Goal: Task Accomplishment & Management: Complete application form

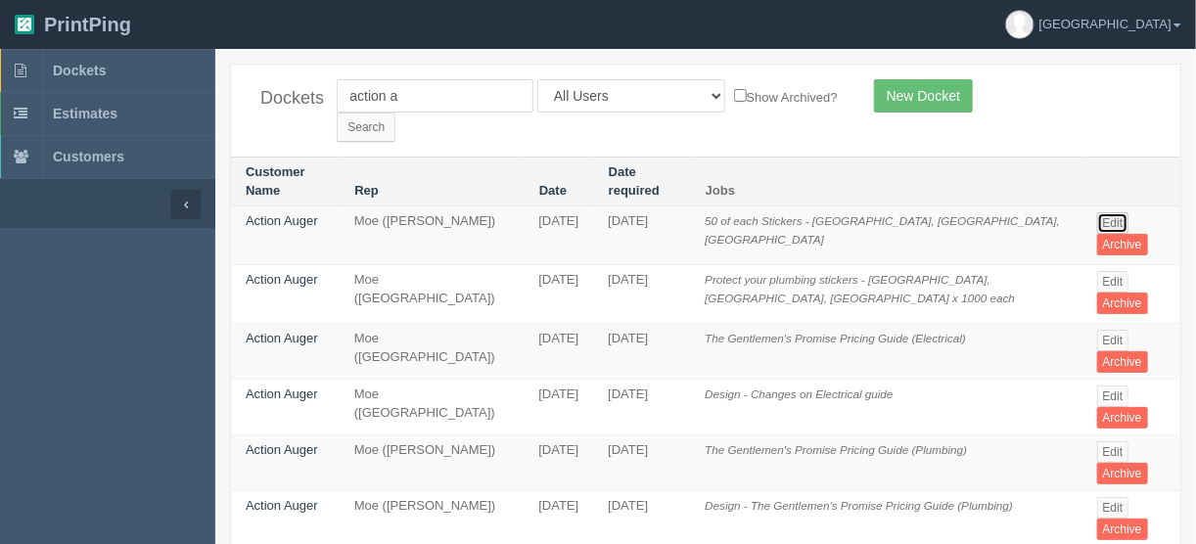
click at [1111, 212] on link "Edit" at bounding box center [1113, 223] width 32 height 22
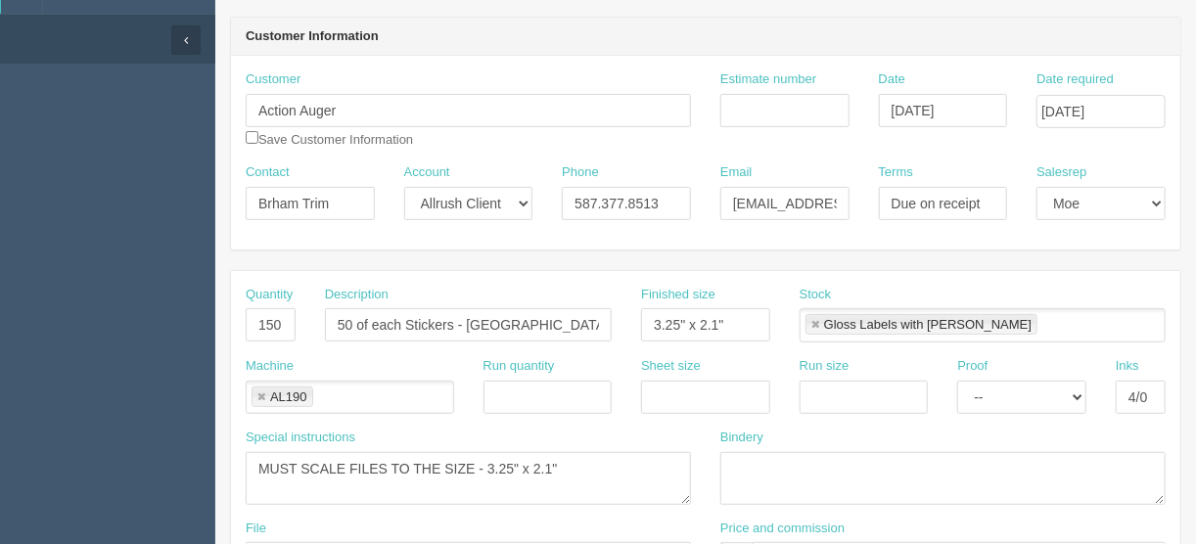
scroll to position [235, 0]
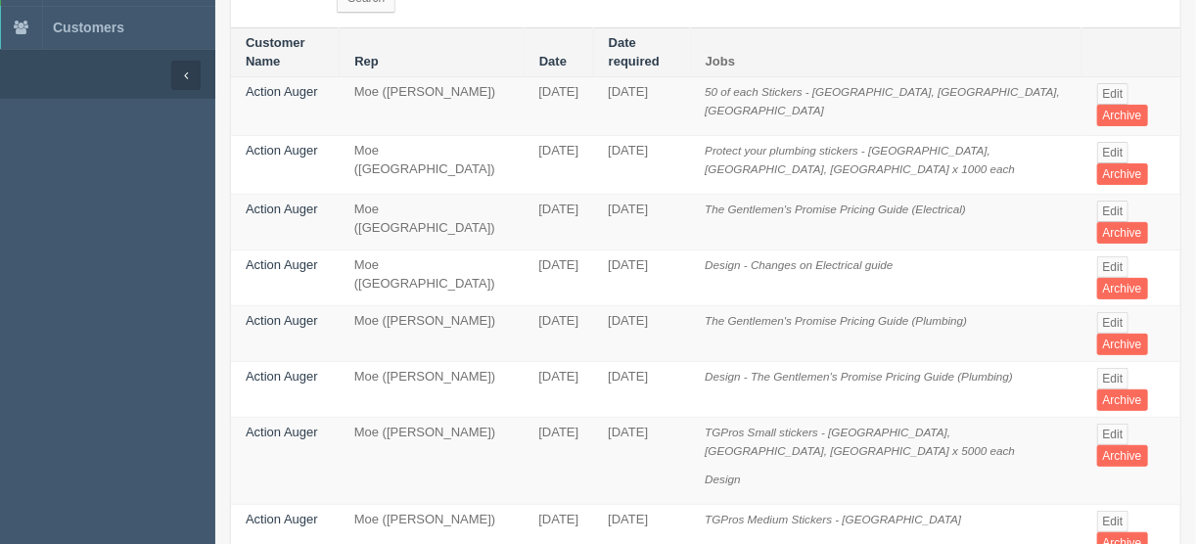
scroll to position [157, 0]
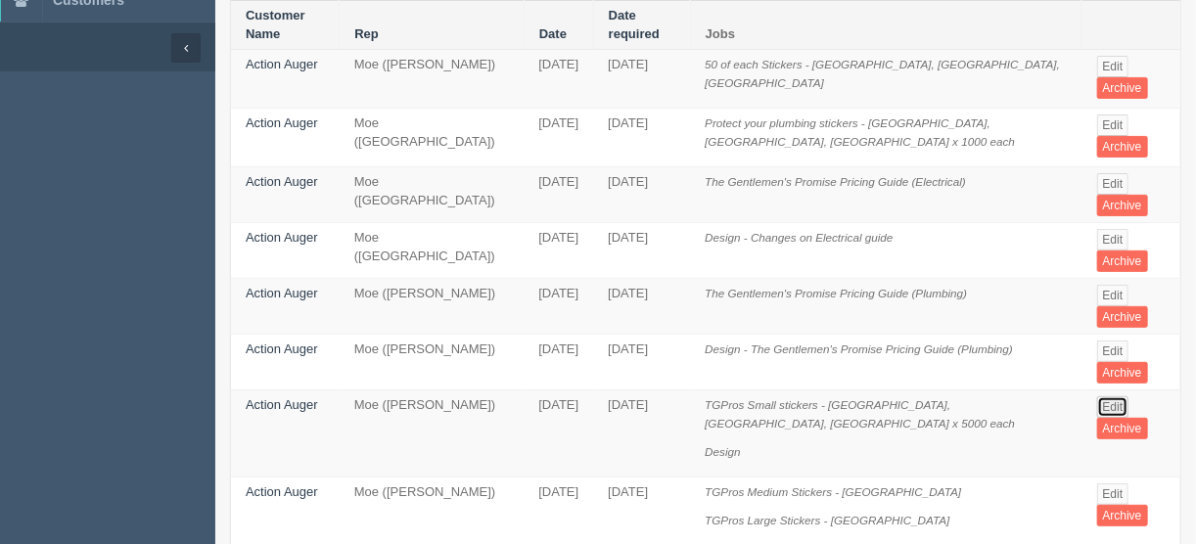
click at [1102, 396] on link "Edit" at bounding box center [1113, 407] width 32 height 22
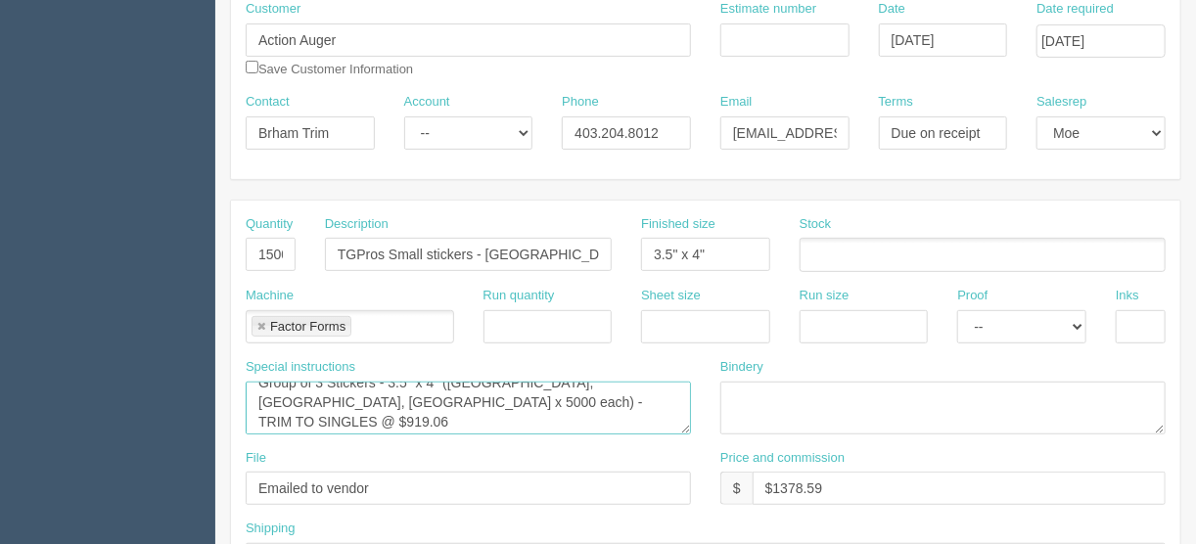
scroll to position [38, 0]
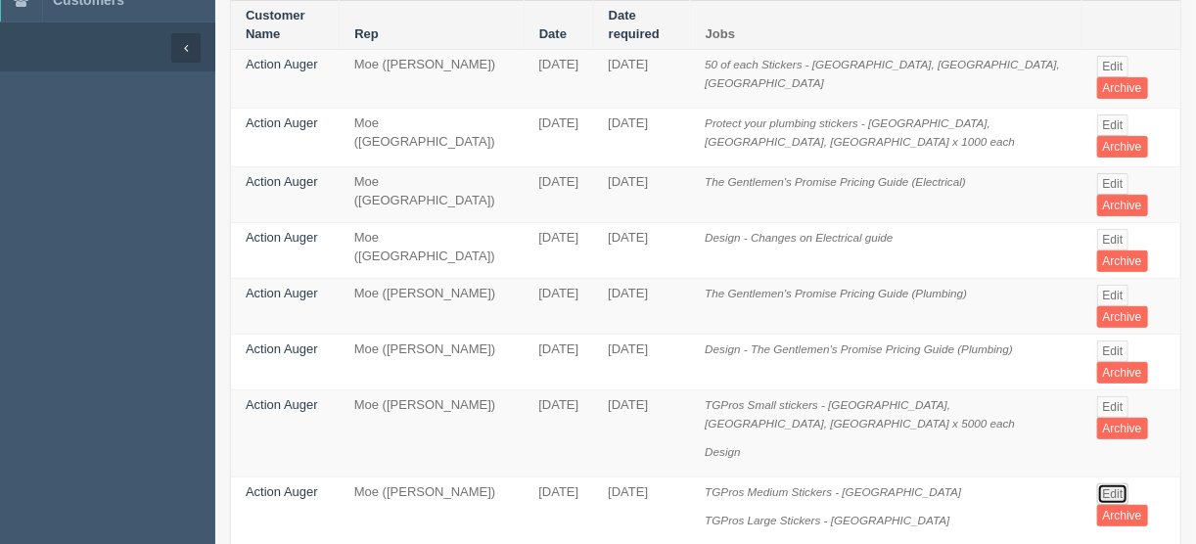
click at [1104, 483] on link "Edit" at bounding box center [1113, 494] width 32 height 22
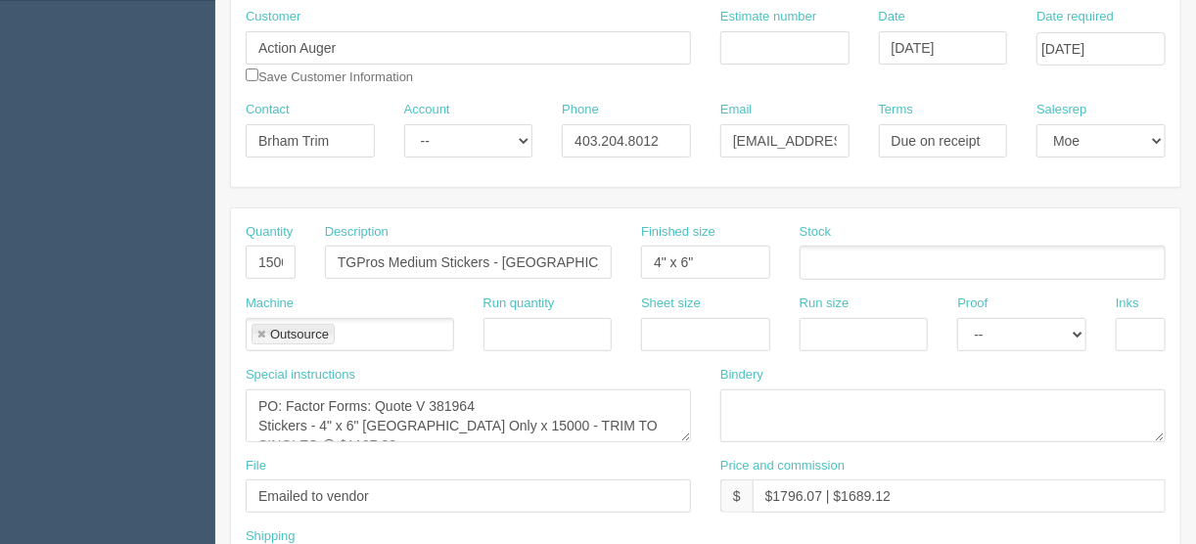
scroll to position [235, 0]
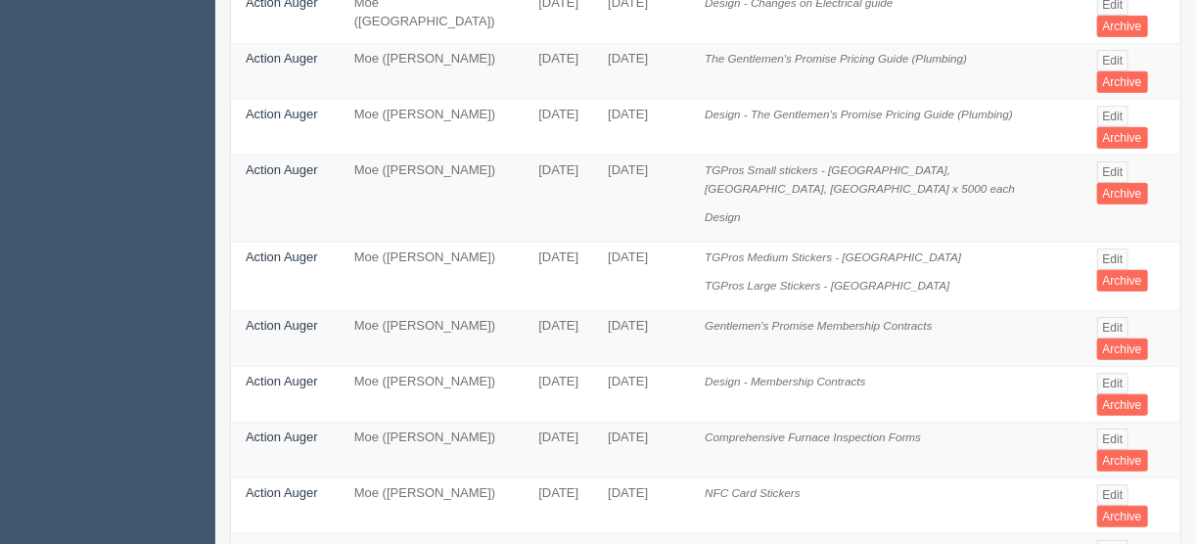
scroll to position [470, 0]
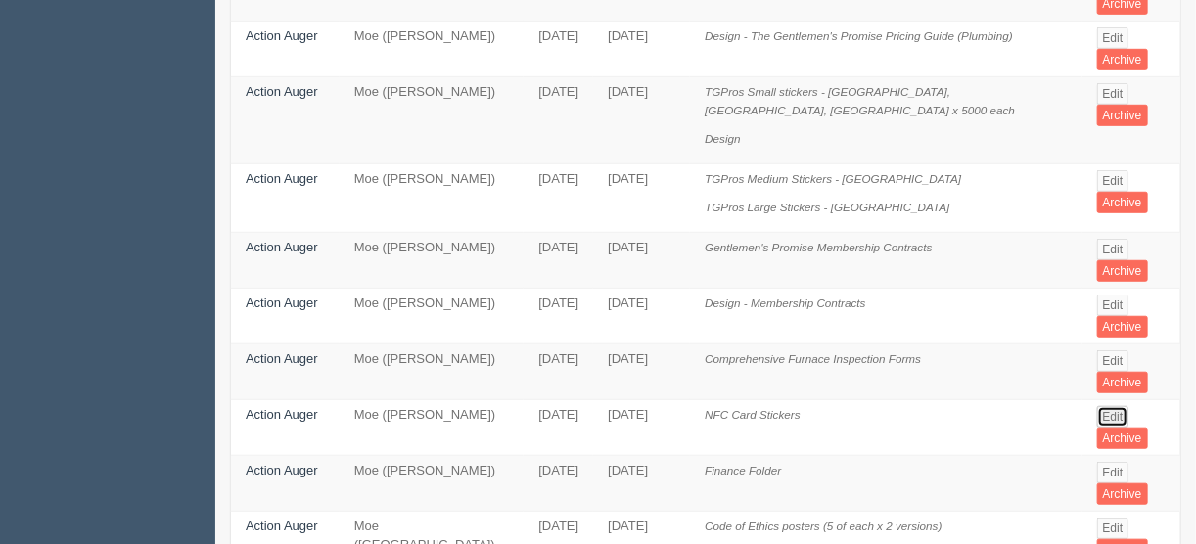
click at [1103, 406] on link "Edit" at bounding box center [1113, 417] width 32 height 22
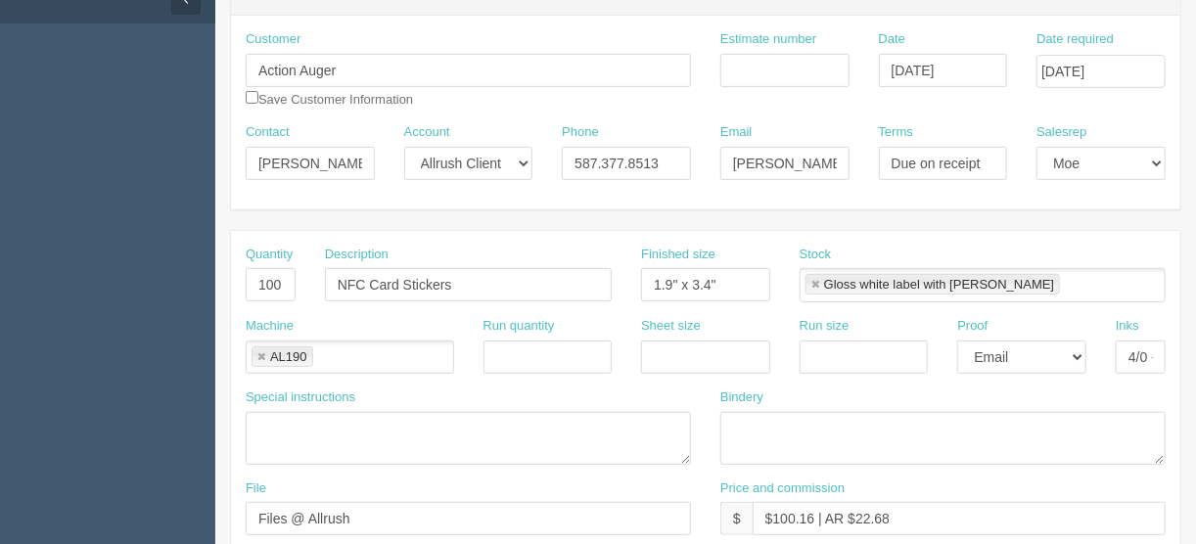
scroll to position [235, 0]
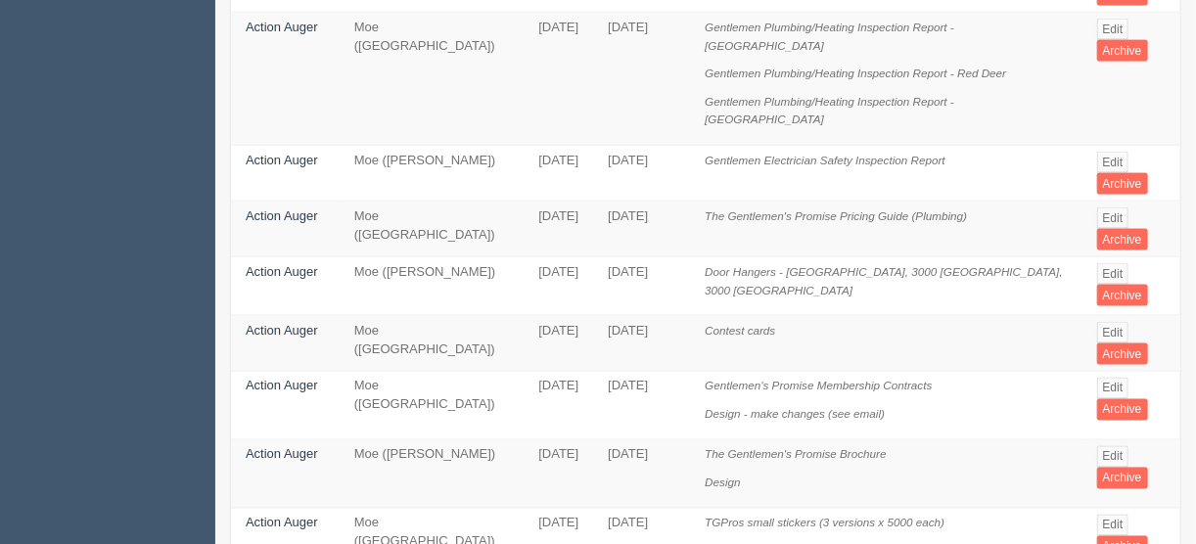
scroll to position [1174, 0]
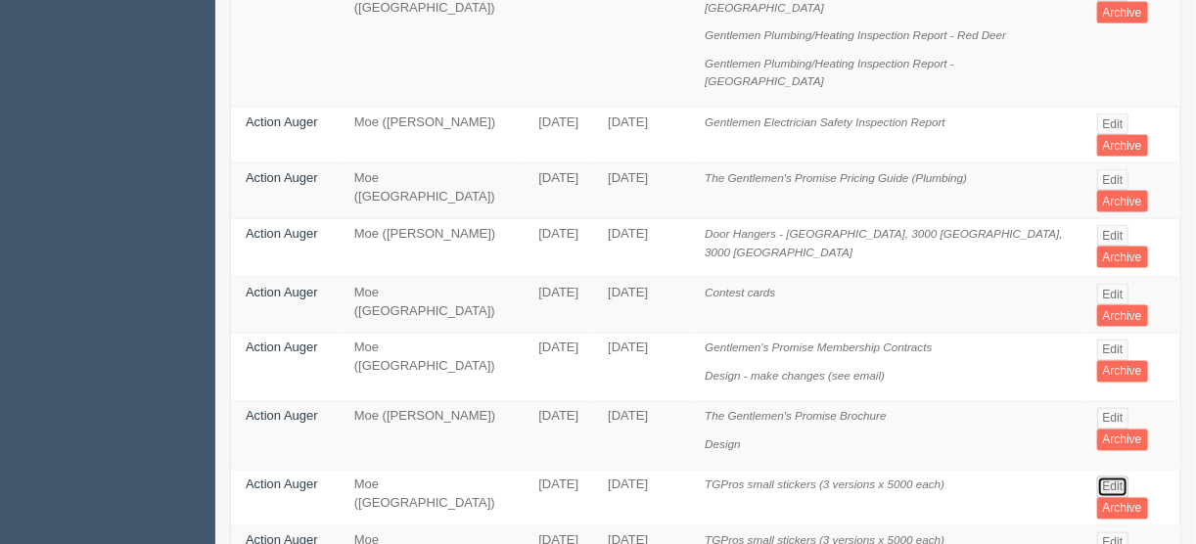
click at [1109, 476] on link "Edit" at bounding box center [1113, 487] width 32 height 22
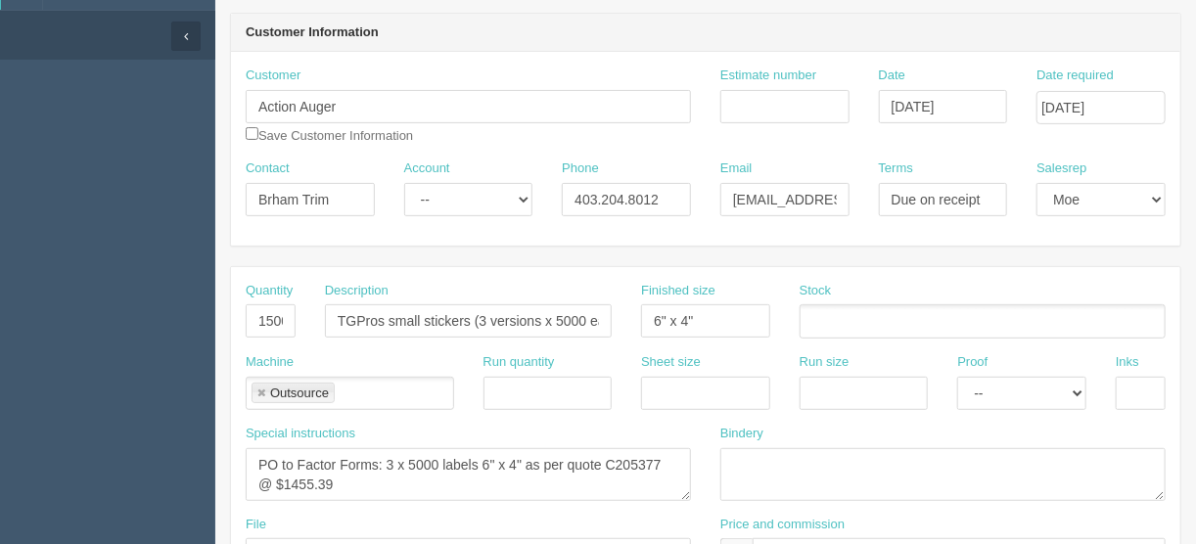
scroll to position [78, 0]
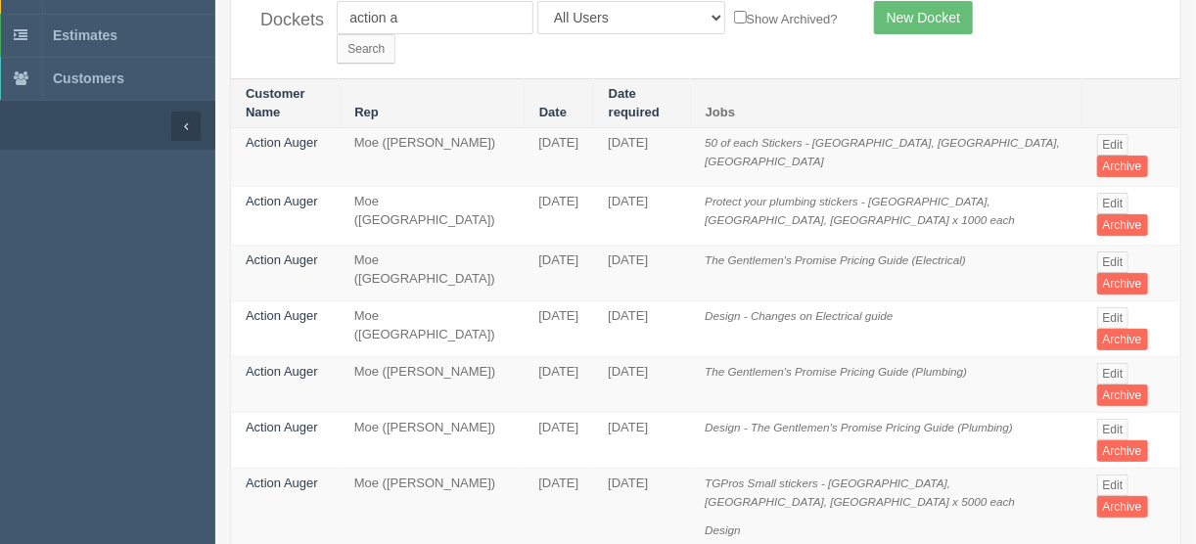
scroll to position [1174, 0]
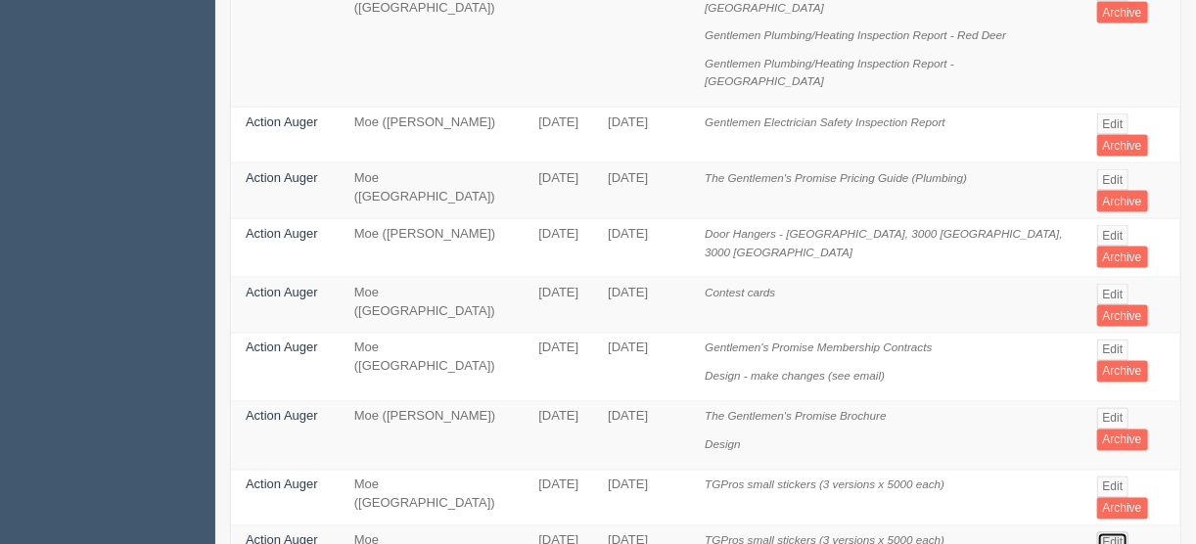
click at [1104, 532] on link "Edit" at bounding box center [1113, 543] width 32 height 22
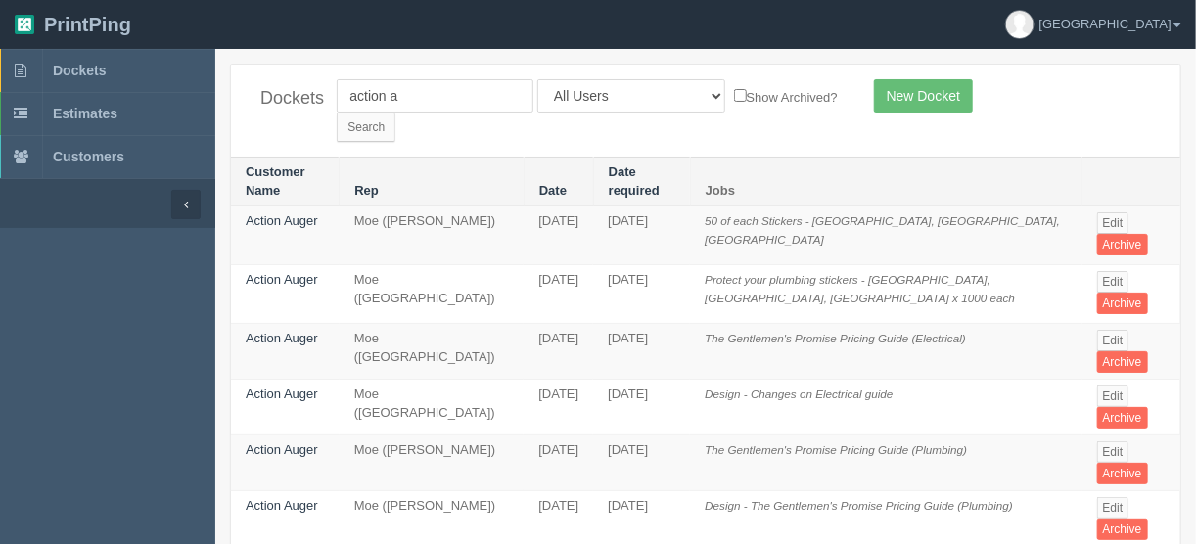
scroll to position [1174, 0]
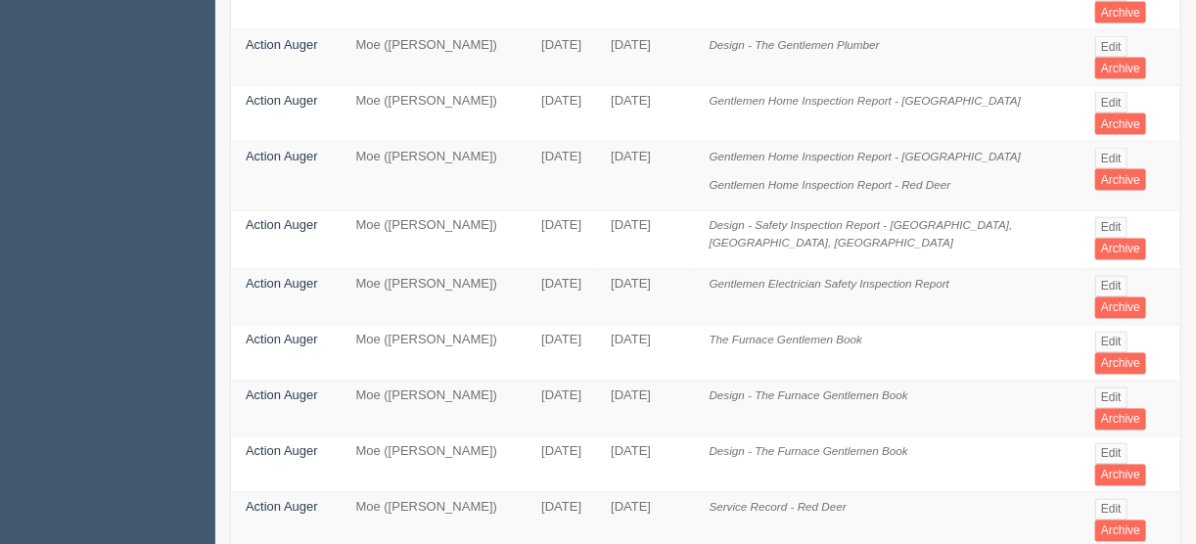
scroll to position [1331, 0]
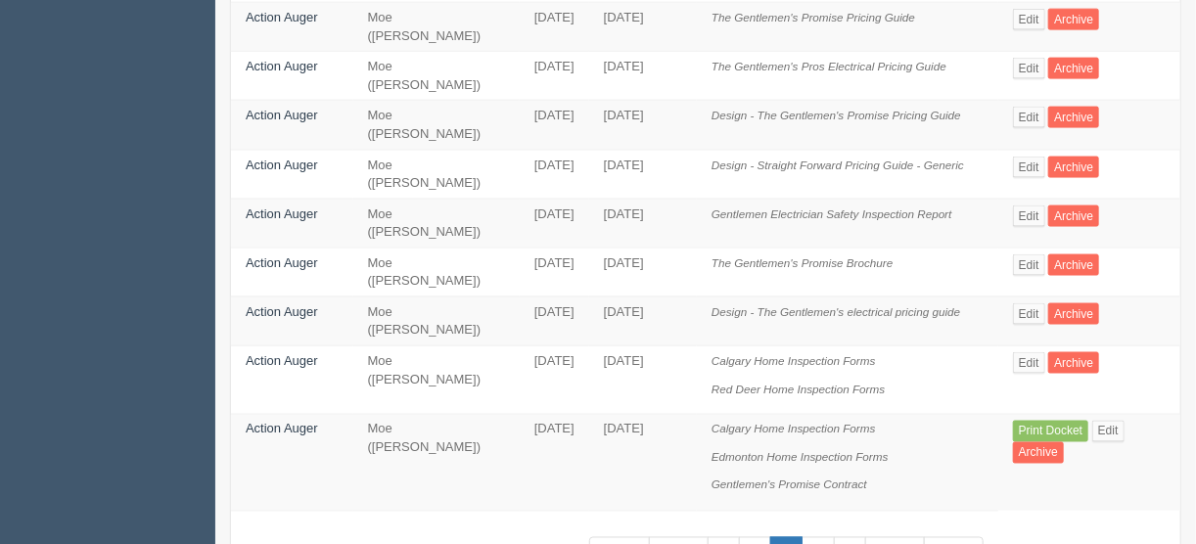
scroll to position [1159, 0]
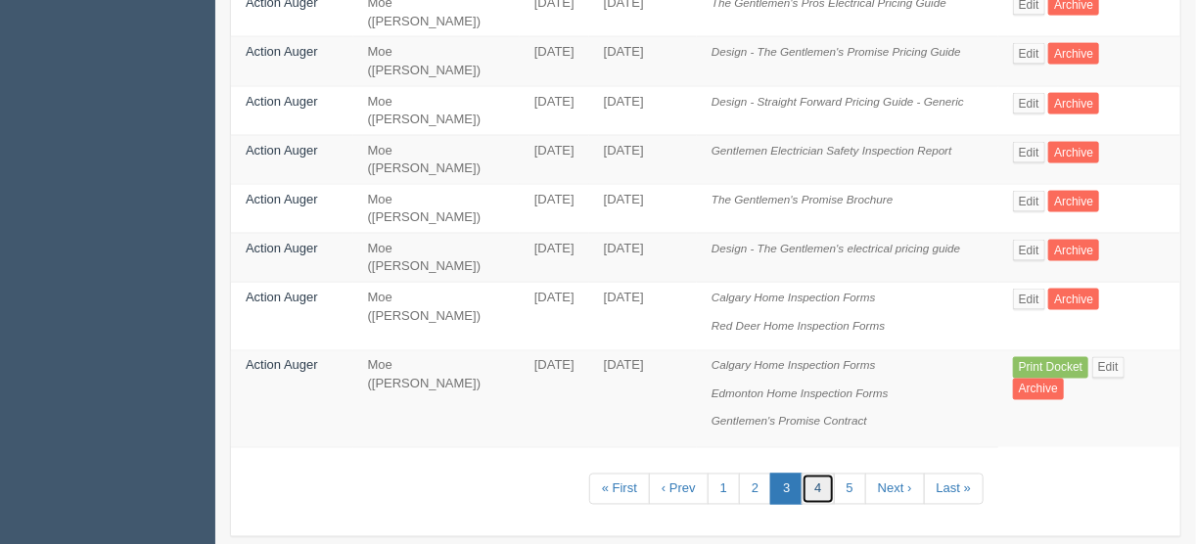
click at [831, 474] on link "4" at bounding box center [817, 490] width 32 height 32
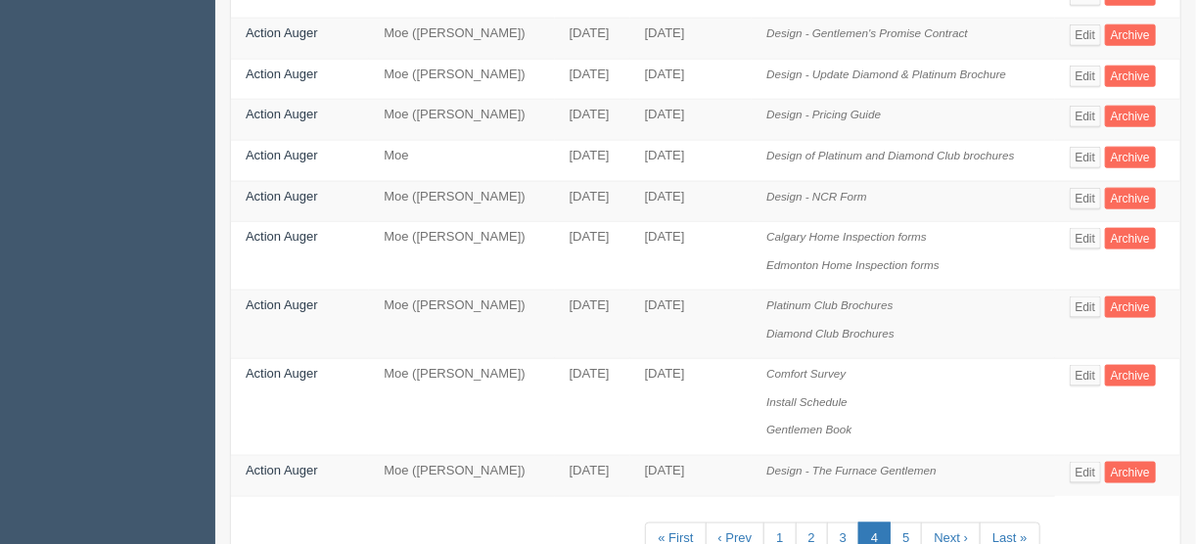
scroll to position [939, 0]
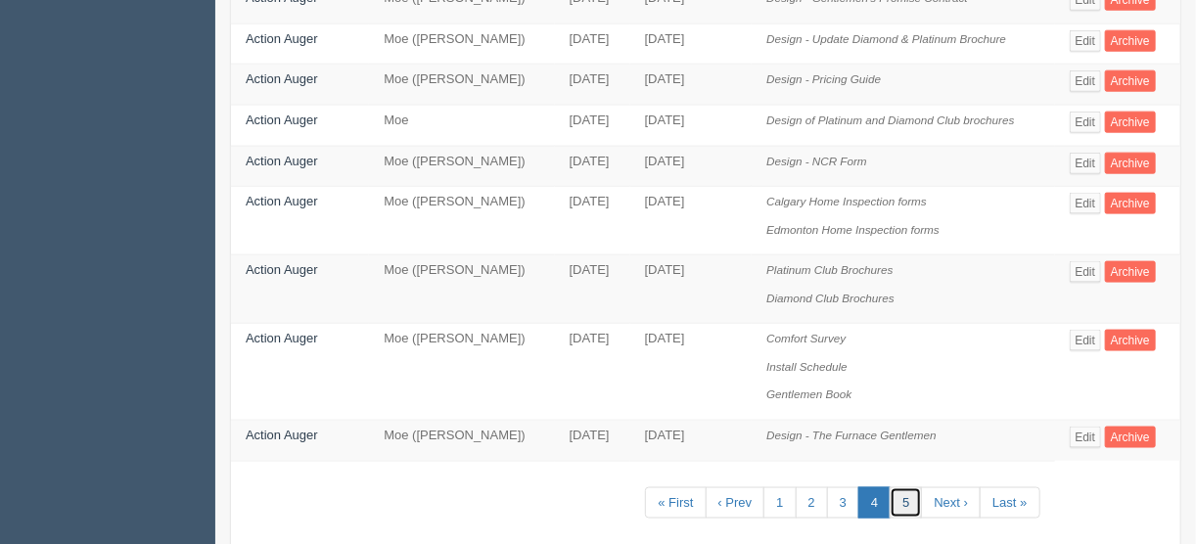
click at [915, 487] on link "5" at bounding box center [905, 503] width 32 height 32
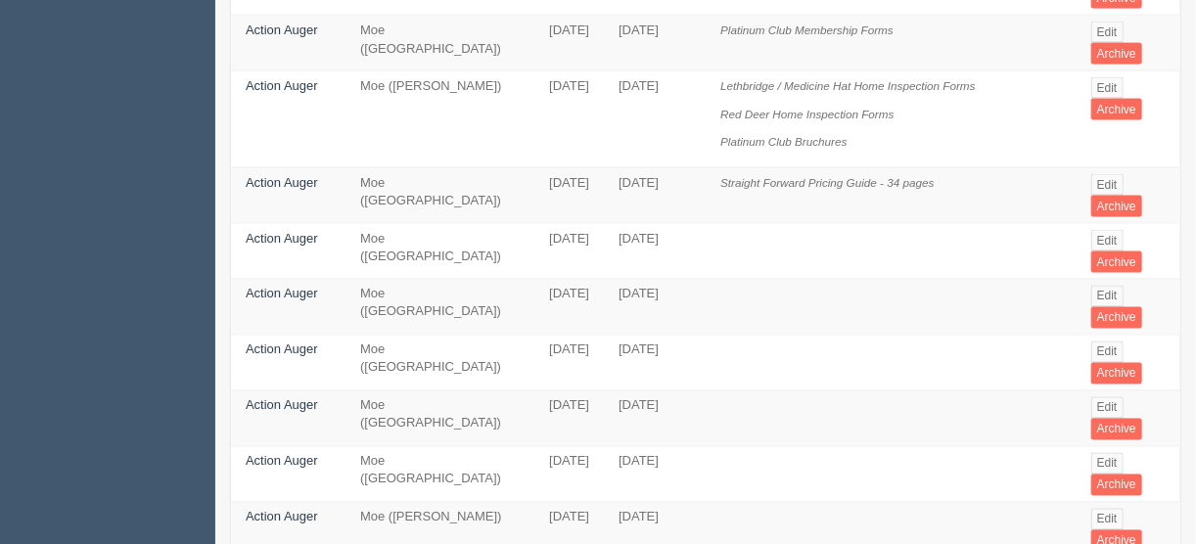
scroll to position [1297, 0]
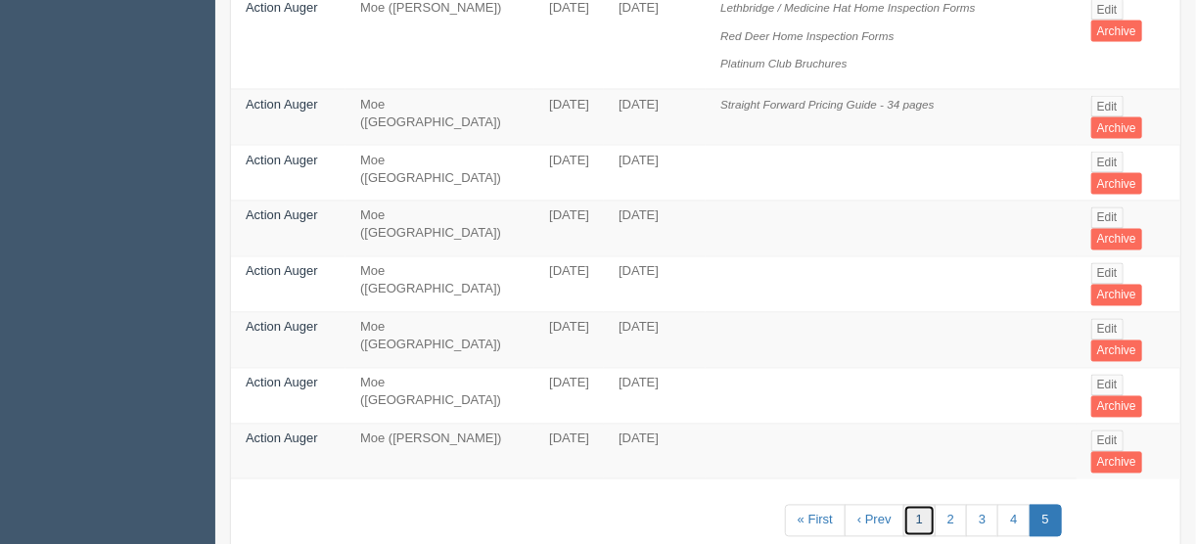
click at [927, 505] on link "1" at bounding box center [919, 521] width 32 height 32
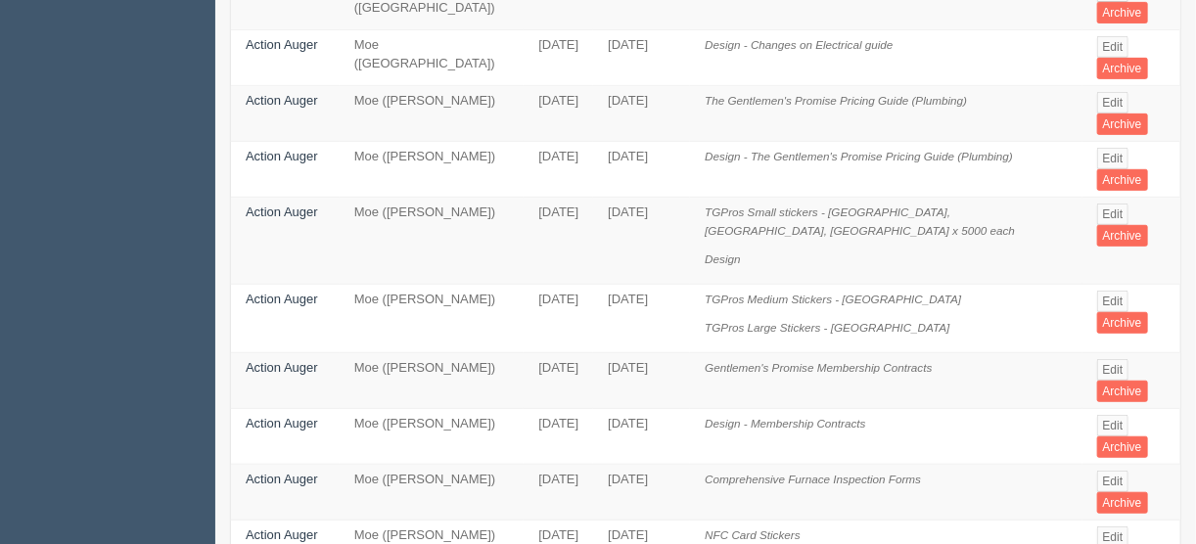
scroll to position [313, 0]
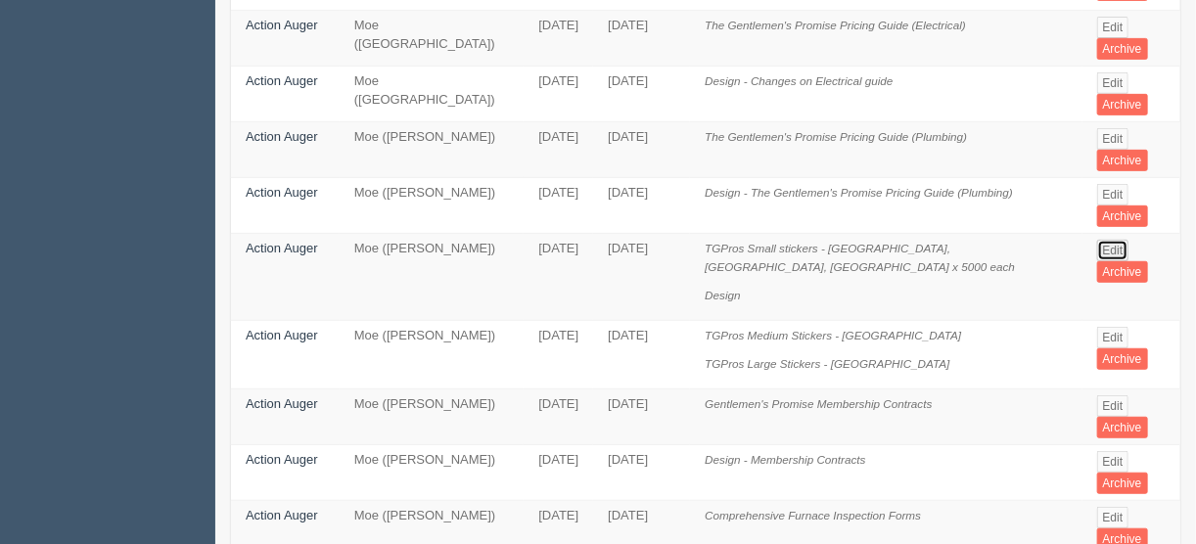
click at [1103, 240] on link "Edit" at bounding box center [1113, 251] width 32 height 22
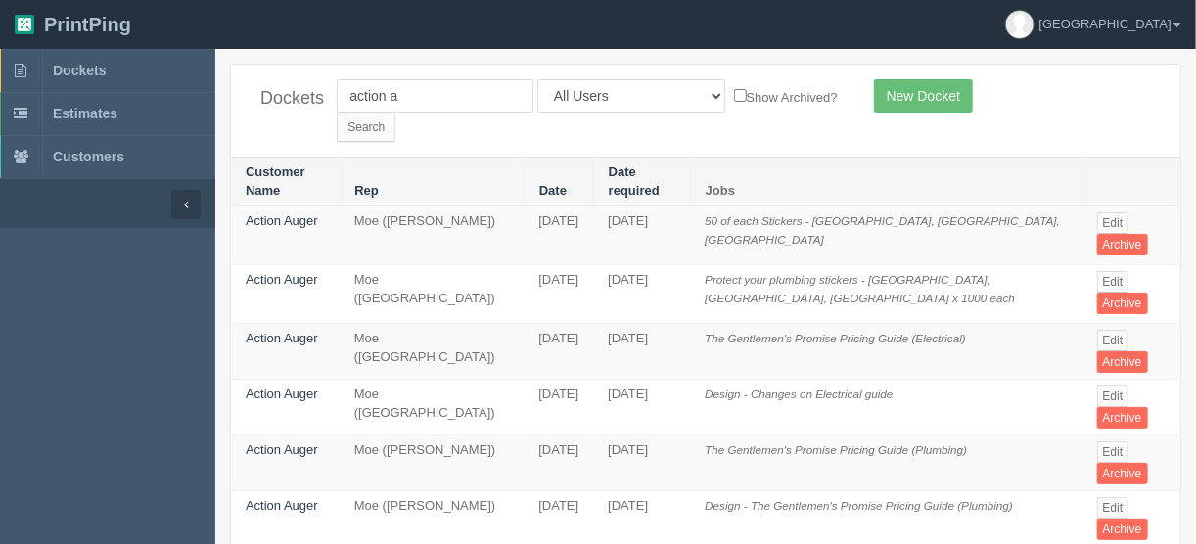
scroll to position [313, 0]
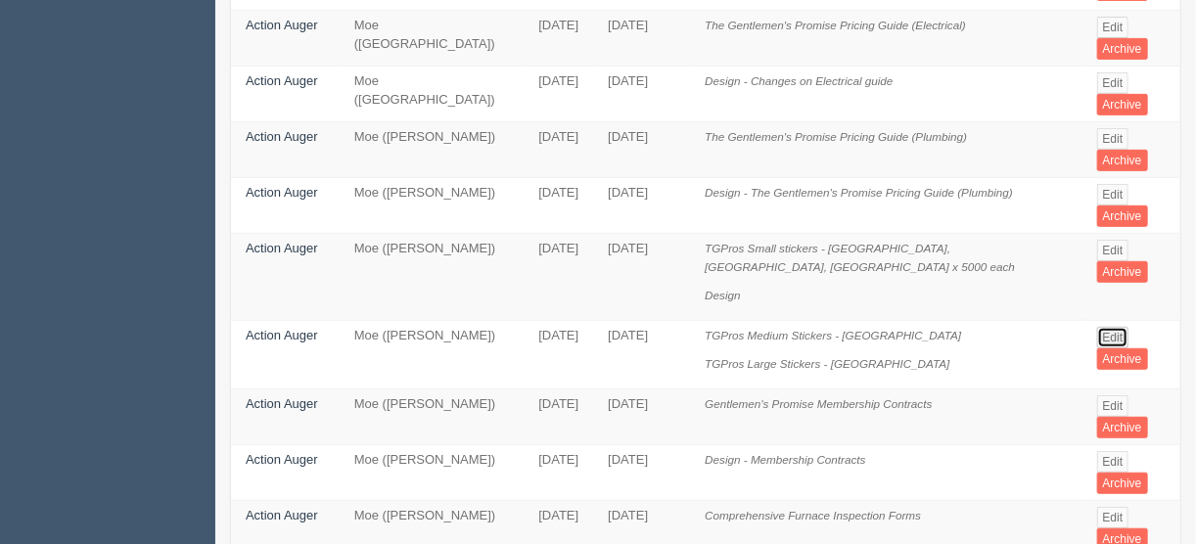
click at [1099, 327] on link "Edit" at bounding box center [1113, 338] width 32 height 22
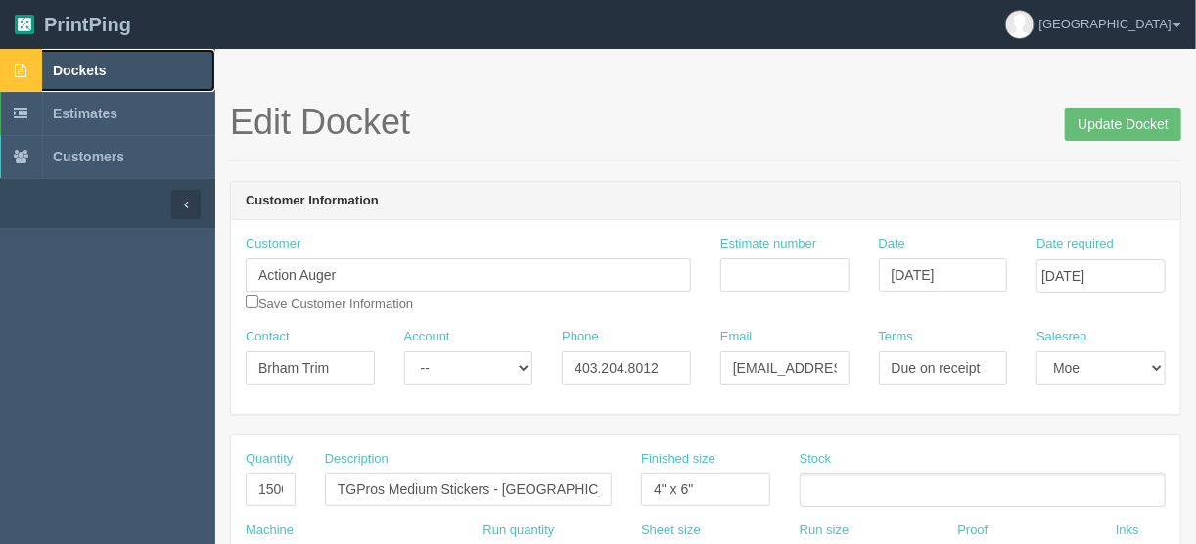
click at [78, 70] on span "Dockets" at bounding box center [79, 71] width 53 height 16
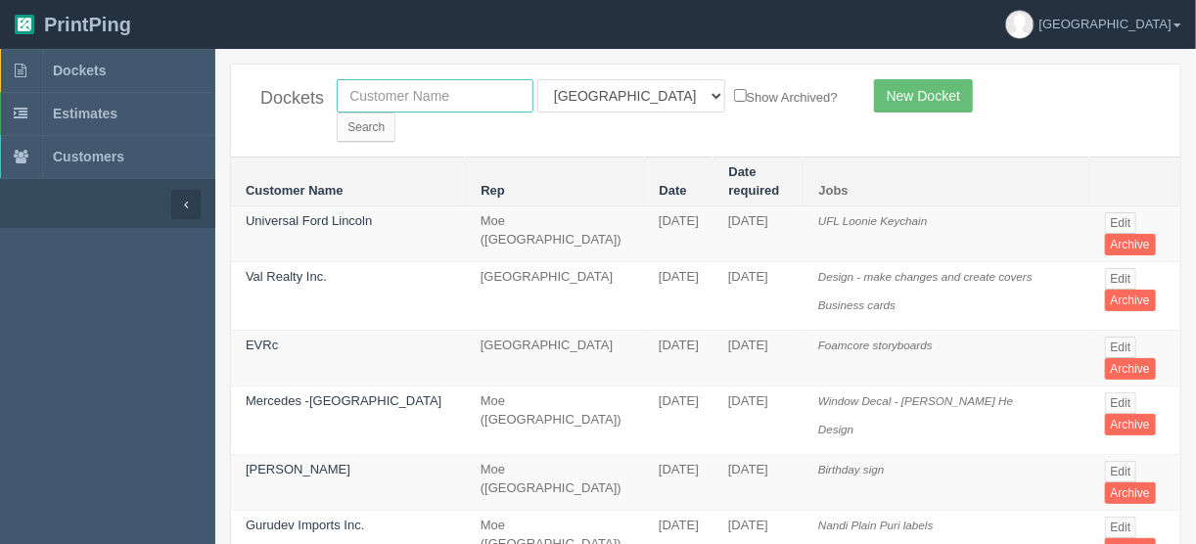
click at [367, 91] on input "text" at bounding box center [435, 95] width 197 height 33
type input "action auger"
click at [620, 91] on select "All Users Ali Ali Test 1 Aly Amy Ankit Arif Brandon Dan France Greg Jim Mark Ma…" at bounding box center [631, 95] width 188 height 33
select select
click at [537, 79] on select "All Users Ali Ali Test 1 Aly Amy Ankit Arif Brandon Dan France Greg Jim Mark Ma…" at bounding box center [631, 95] width 188 height 33
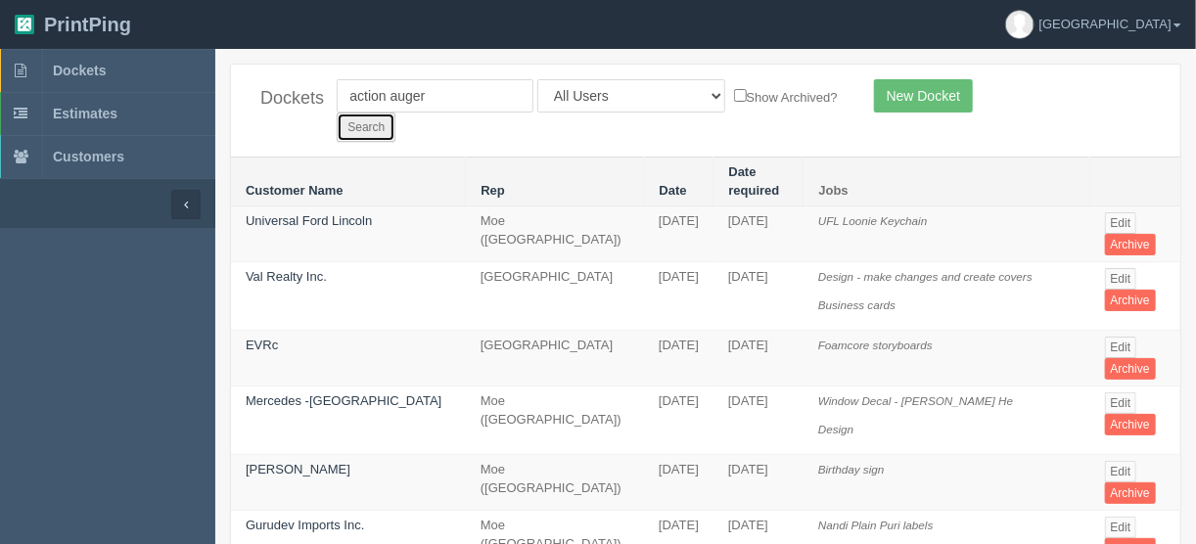
click at [395, 113] on input "Search" at bounding box center [366, 127] width 59 height 29
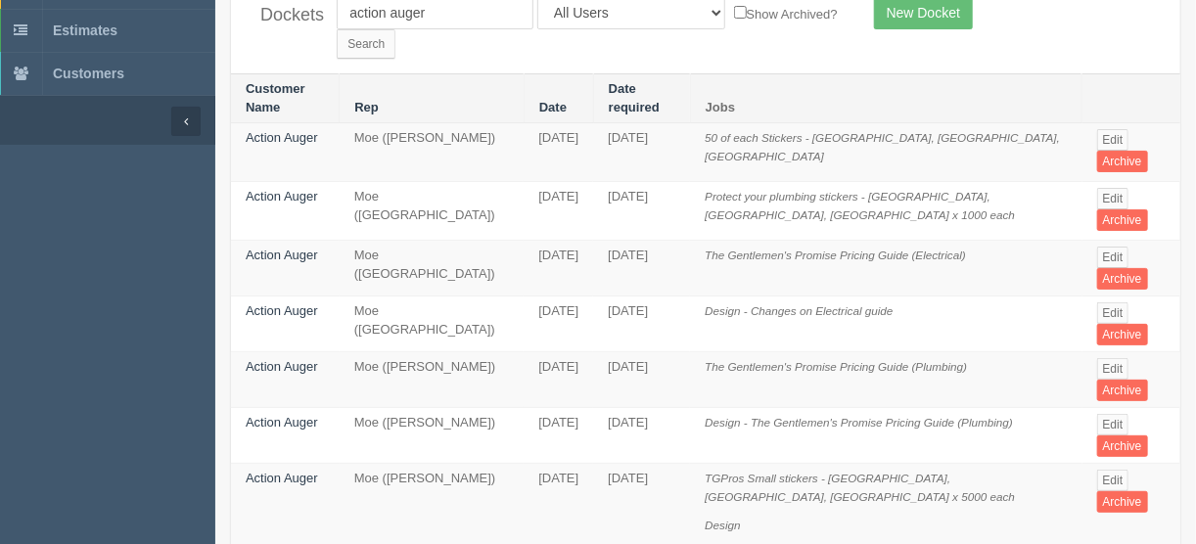
scroll to position [157, 0]
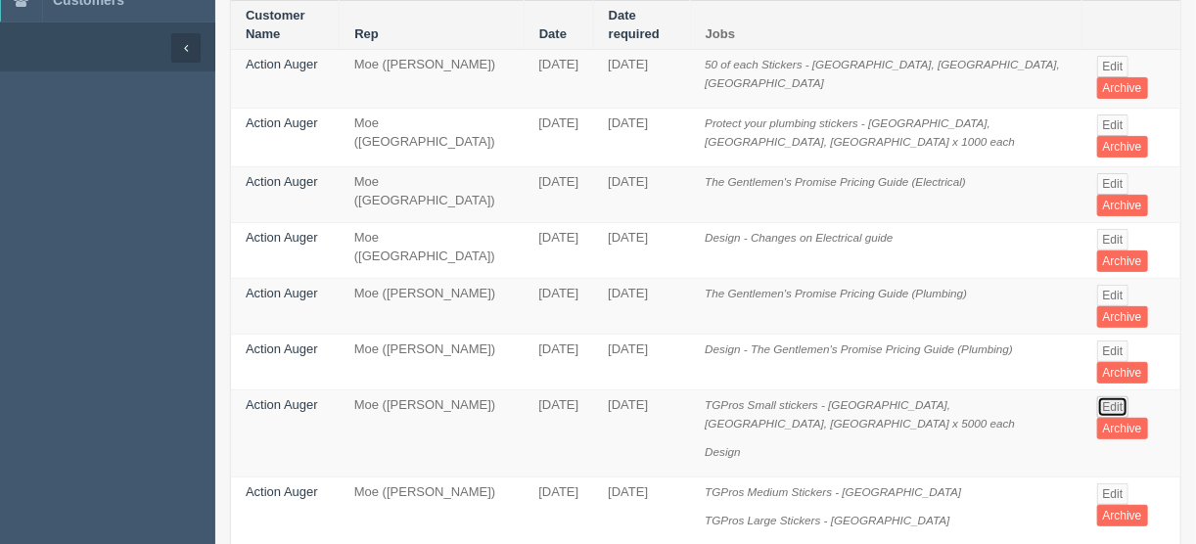
click at [1097, 396] on link "Edit" at bounding box center [1113, 407] width 32 height 22
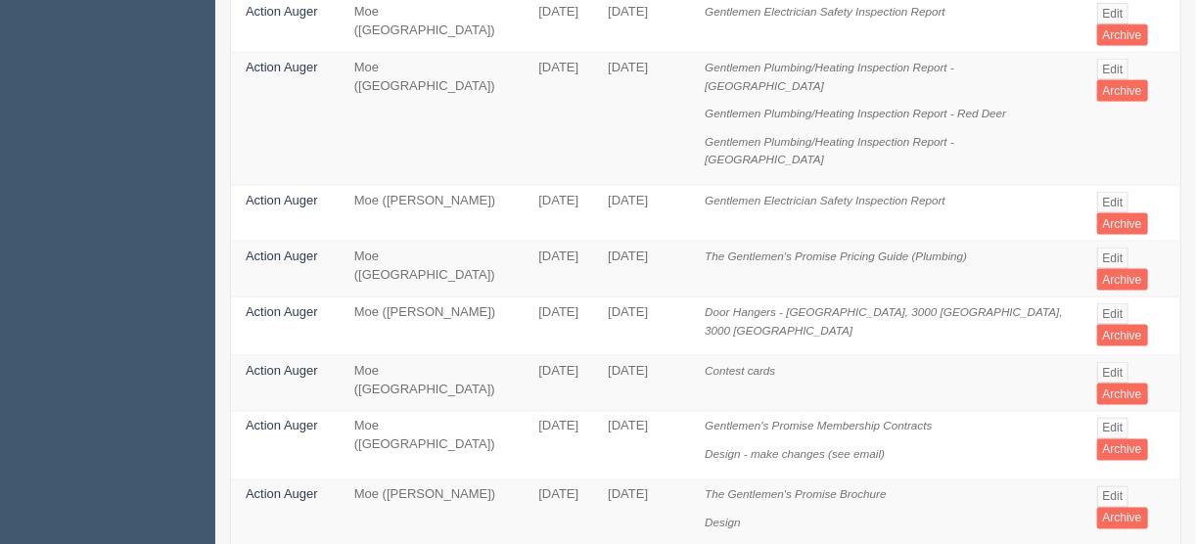
scroll to position [1174, 0]
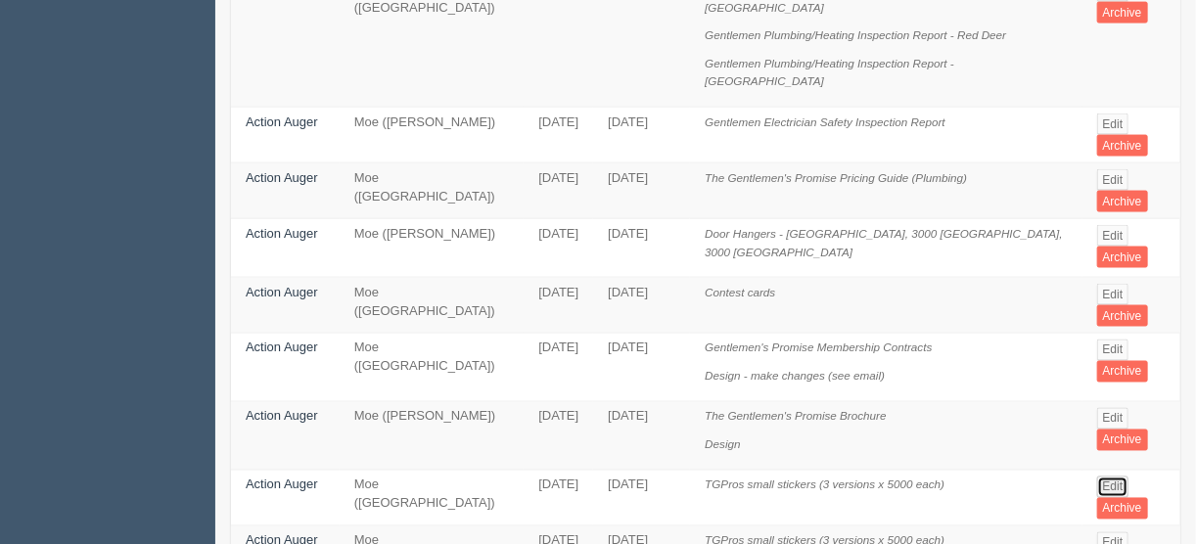
click at [1103, 476] on link "Edit" at bounding box center [1113, 487] width 32 height 22
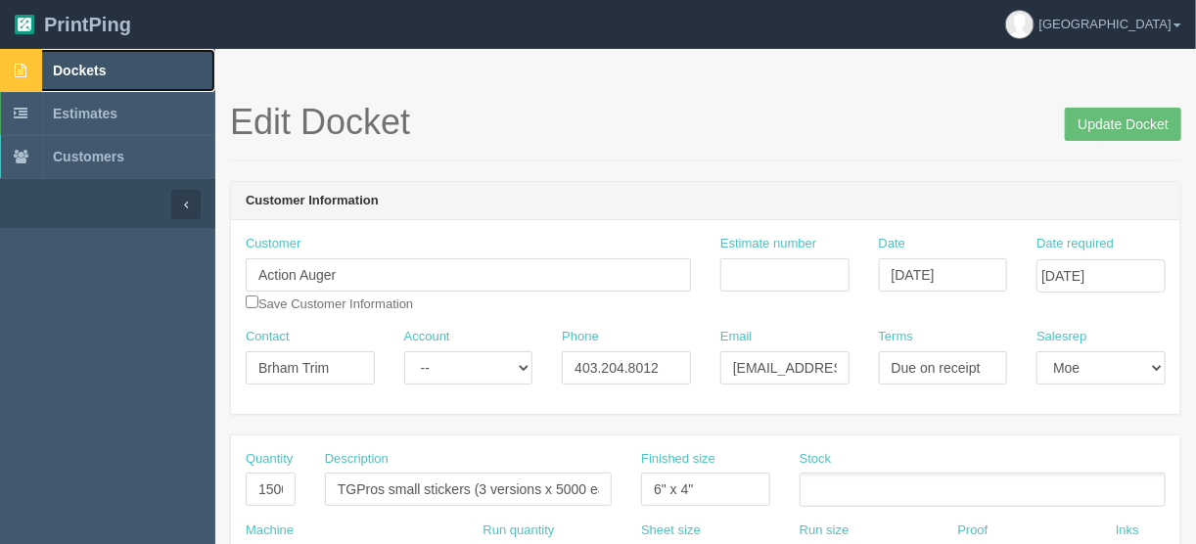
click at [80, 72] on span "Dockets" at bounding box center [79, 71] width 53 height 16
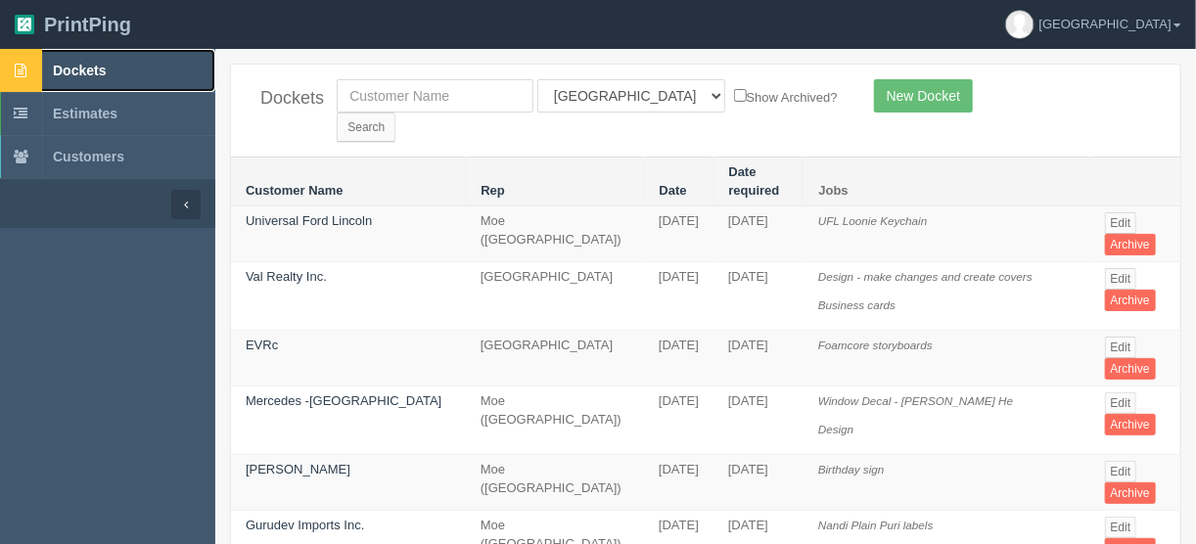
click at [69, 69] on span "Dockets" at bounding box center [79, 71] width 53 height 16
click at [409, 90] on input "text" at bounding box center [435, 95] width 197 height 33
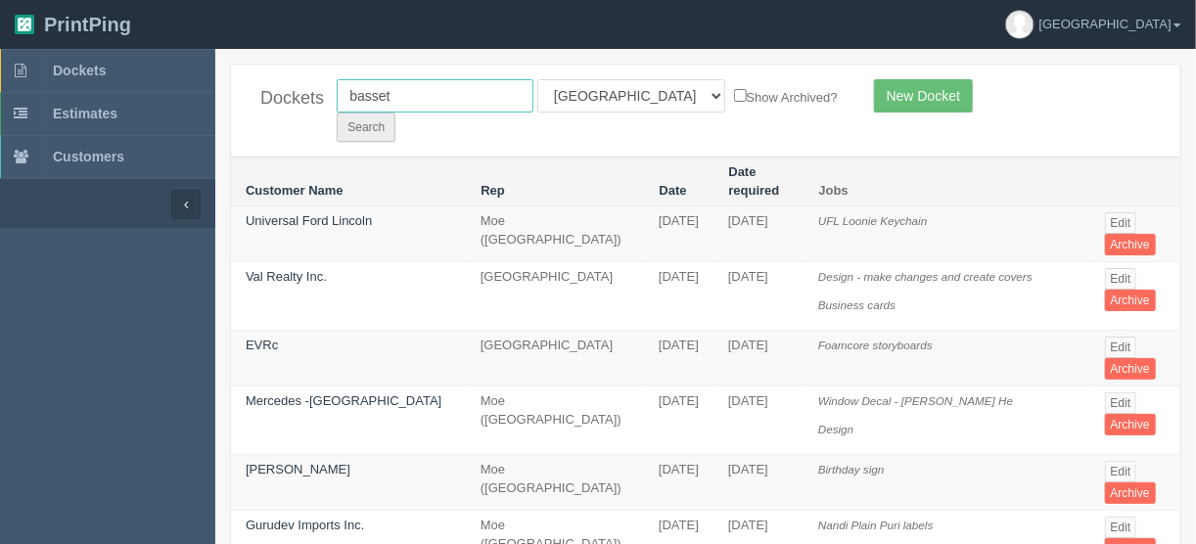
type input "basset"
click at [395, 113] on input "Search" at bounding box center [366, 127] width 59 height 29
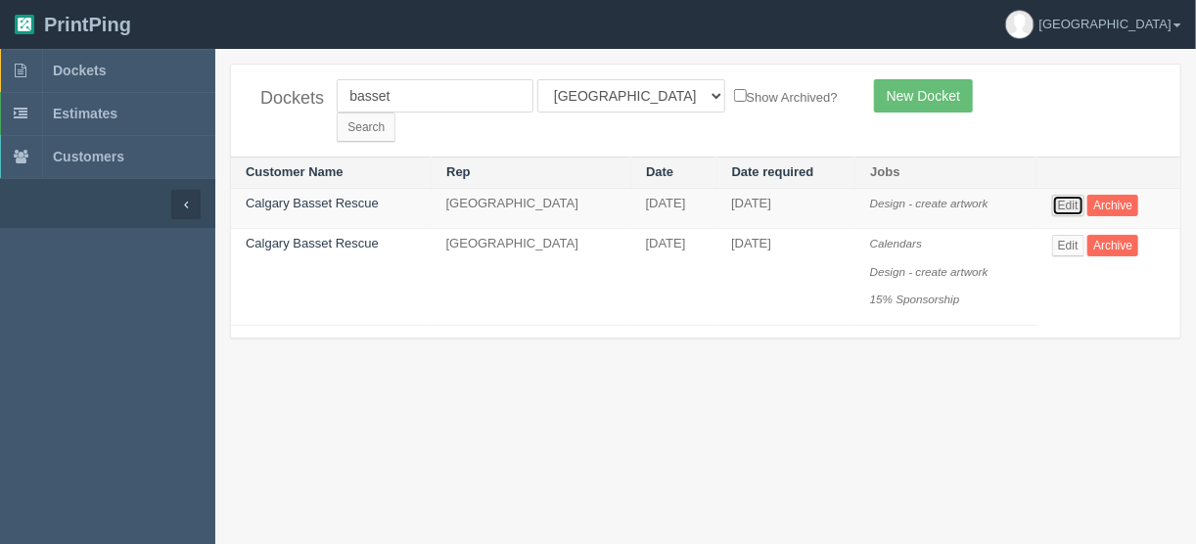
click at [1060, 195] on link "Edit" at bounding box center [1068, 206] width 32 height 22
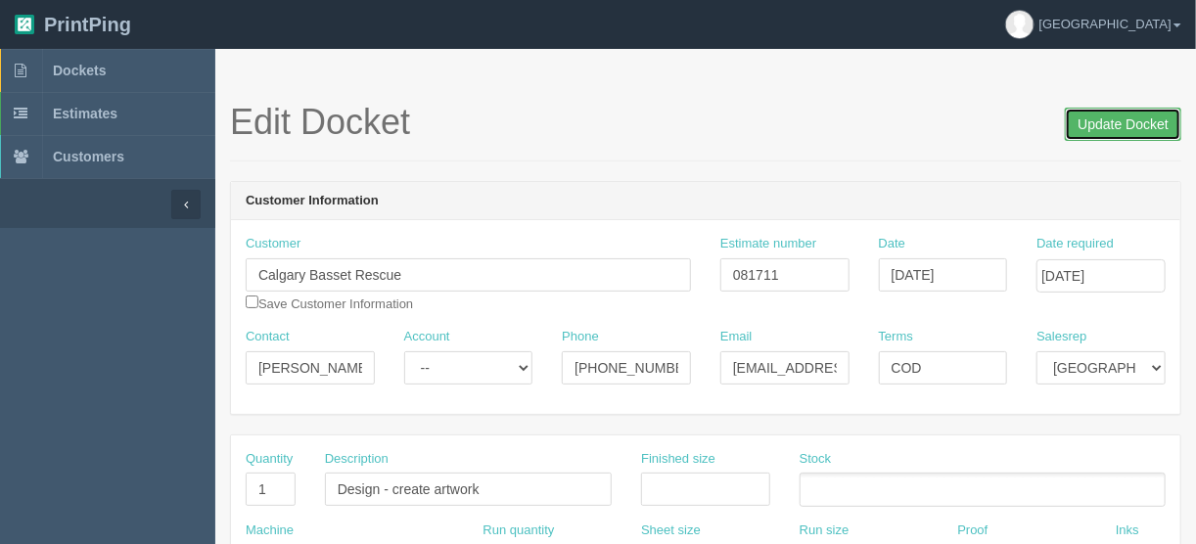
click at [1123, 119] on input "Update Docket" at bounding box center [1123, 124] width 116 height 33
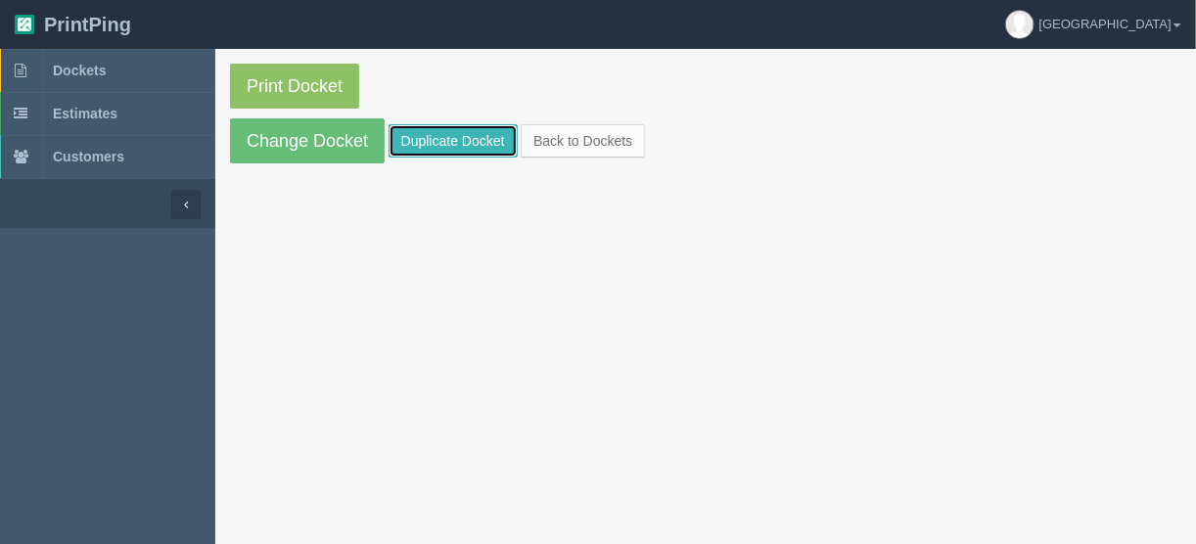
click at [428, 139] on link "Duplicate Docket" at bounding box center [452, 140] width 129 height 33
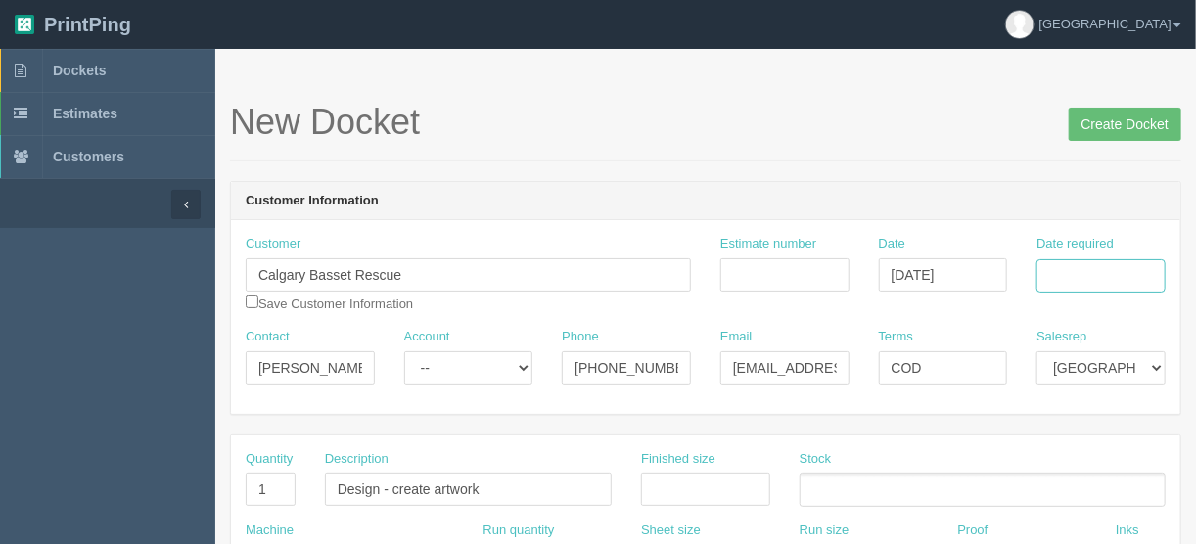
drag, startPoint x: 1069, startPoint y: 265, endPoint x: 1080, endPoint y: 265, distance: 10.8
click at [1069, 265] on input "Date required" at bounding box center [1100, 275] width 129 height 33
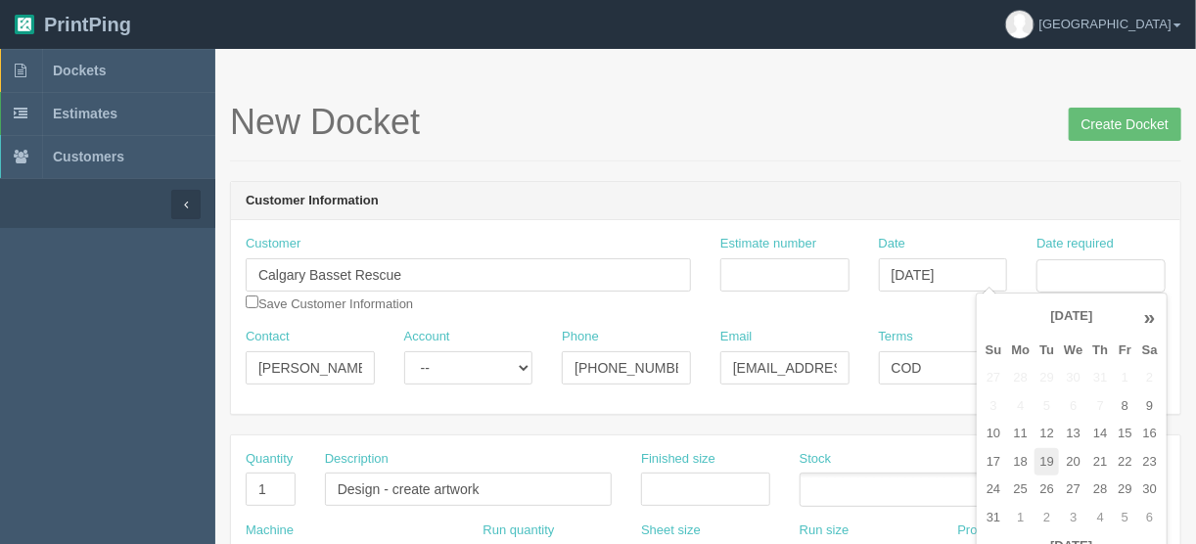
click at [1041, 459] on td "19" at bounding box center [1046, 462] width 24 height 28
click at [1119, 458] on td "22" at bounding box center [1123, 462] width 23 height 28
type input "August 22, 2025"
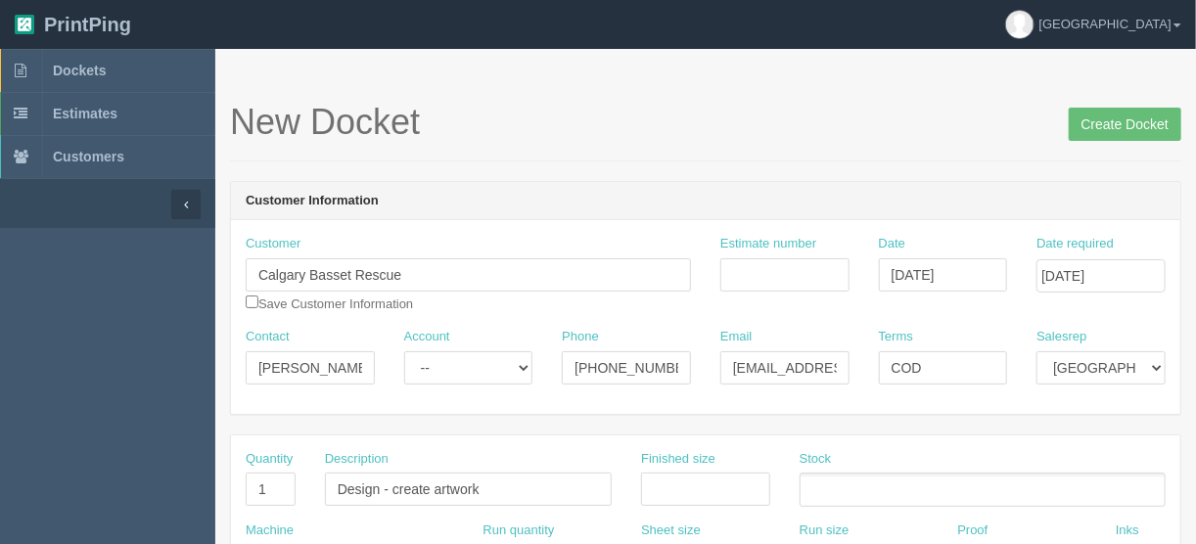
click at [605, 107] on h1 "New Docket Create Docket" at bounding box center [705, 122] width 951 height 39
drag, startPoint x: 786, startPoint y: 368, endPoint x: 693, endPoint y: 373, distance: 93.1
click at [693, 373] on div "Contact Stefanie Crepin Account -- Existing Client Allrush Client Rep Client Ph…" at bounding box center [705, 363] width 949 height 71
drag, startPoint x: 839, startPoint y: 365, endPoint x: 608, endPoint y: 372, distance: 232.0
click at [608, 372] on div "Contact Stefanie Crepin Account -- Existing Client Allrush Client Rep Client Ph…" at bounding box center [705, 363] width 949 height 71
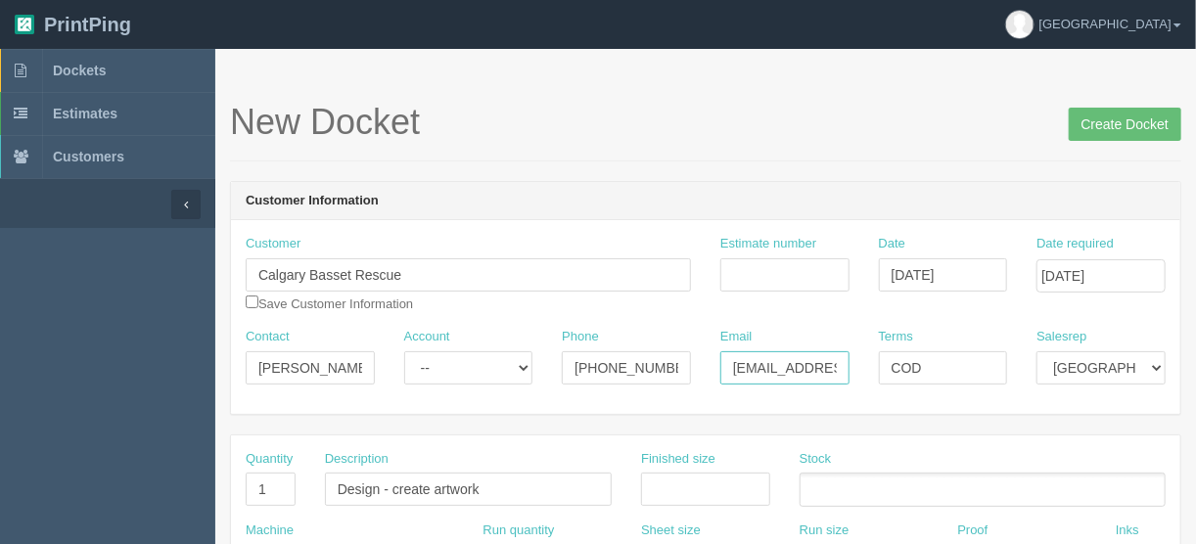
click at [770, 357] on input "president@calgarybassetrescue.org" at bounding box center [784, 367] width 129 height 33
paste input "president@calgarybassetrescue.org"
type input "president@calgarybassetrescue.org/secretary@calgarybassetrescue.org"
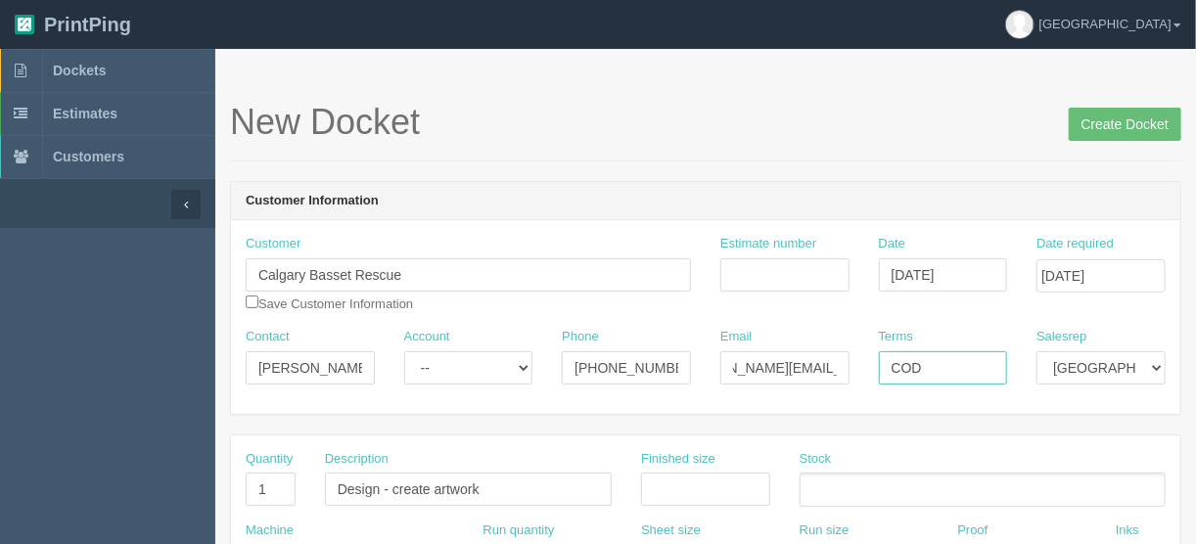
scroll to position [0, 0]
drag, startPoint x: 933, startPoint y: 368, endPoint x: 880, endPoint y: 374, distance: 54.1
click at [884, 375] on input "COD" at bounding box center [943, 367] width 129 height 33
type input "Due on receipt"
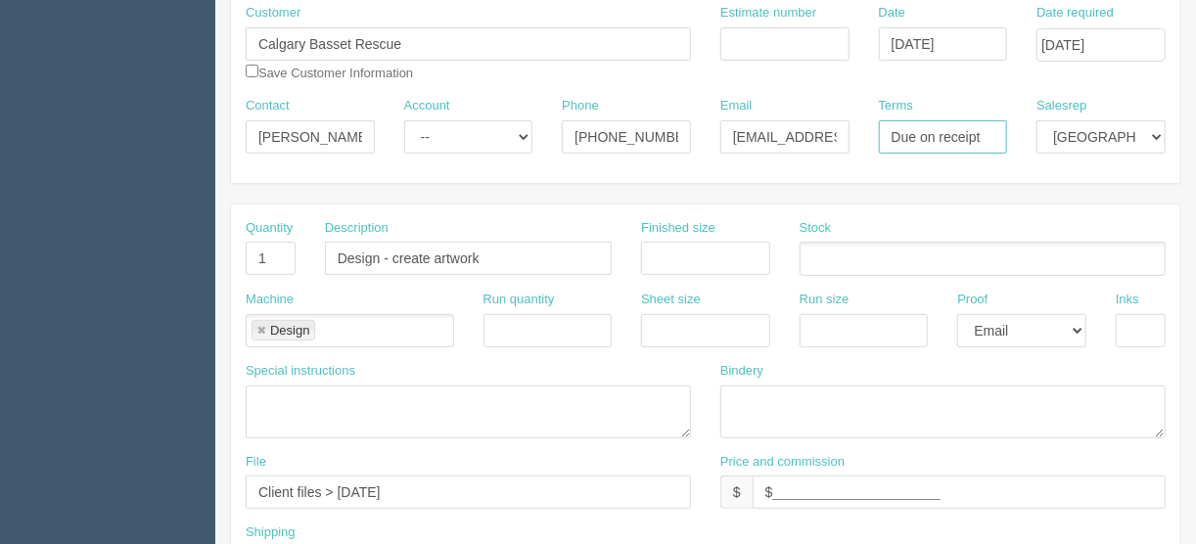
scroll to position [235, 0]
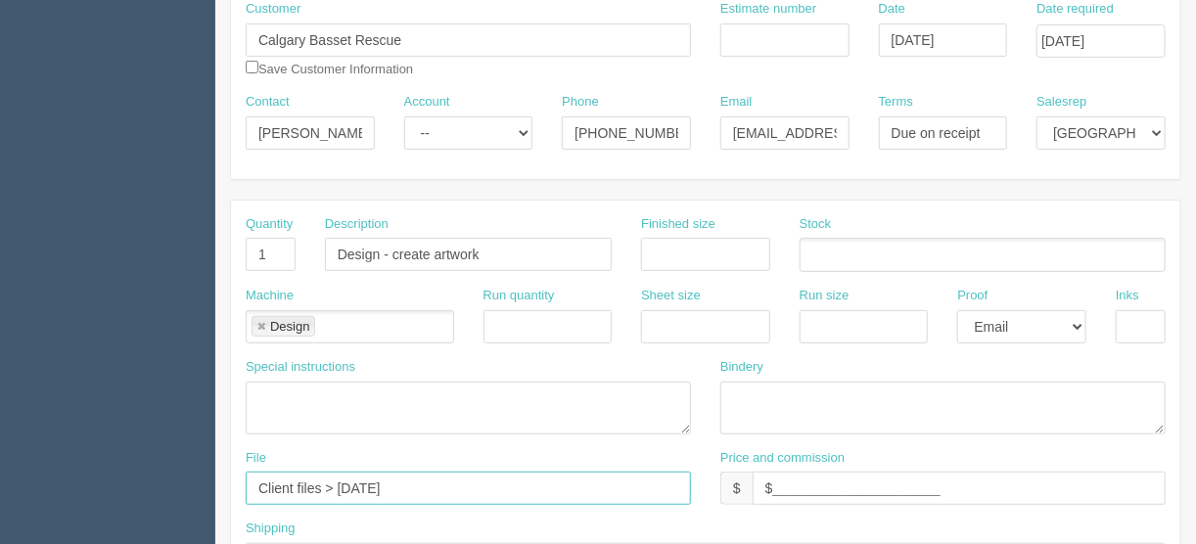
drag, startPoint x: 431, startPoint y: 482, endPoint x: 168, endPoint y: 489, distance: 262.3
type input "files@allrush.ca"
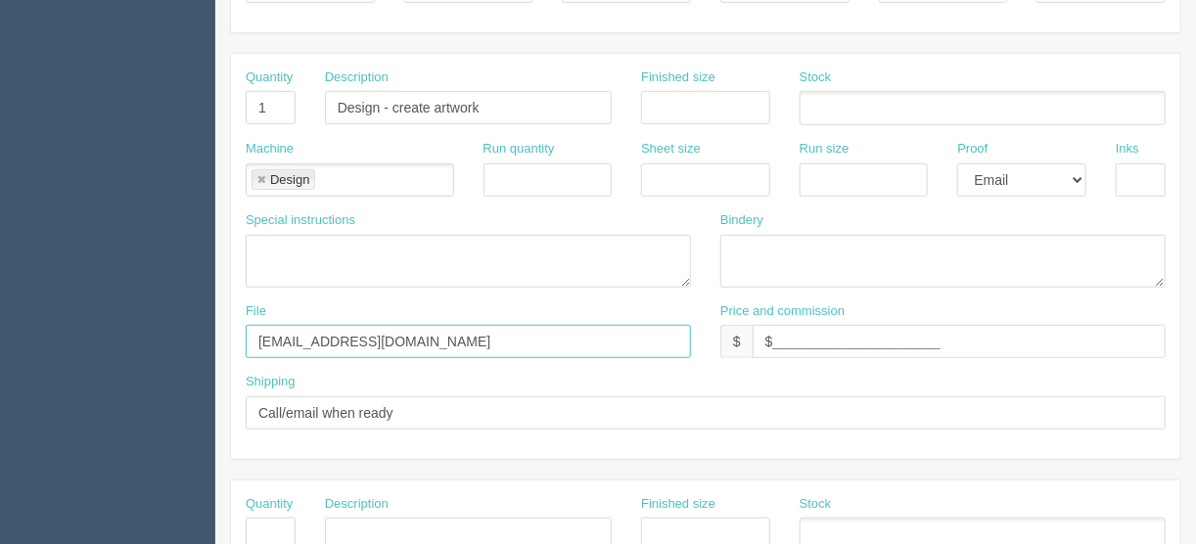
scroll to position [391, 0]
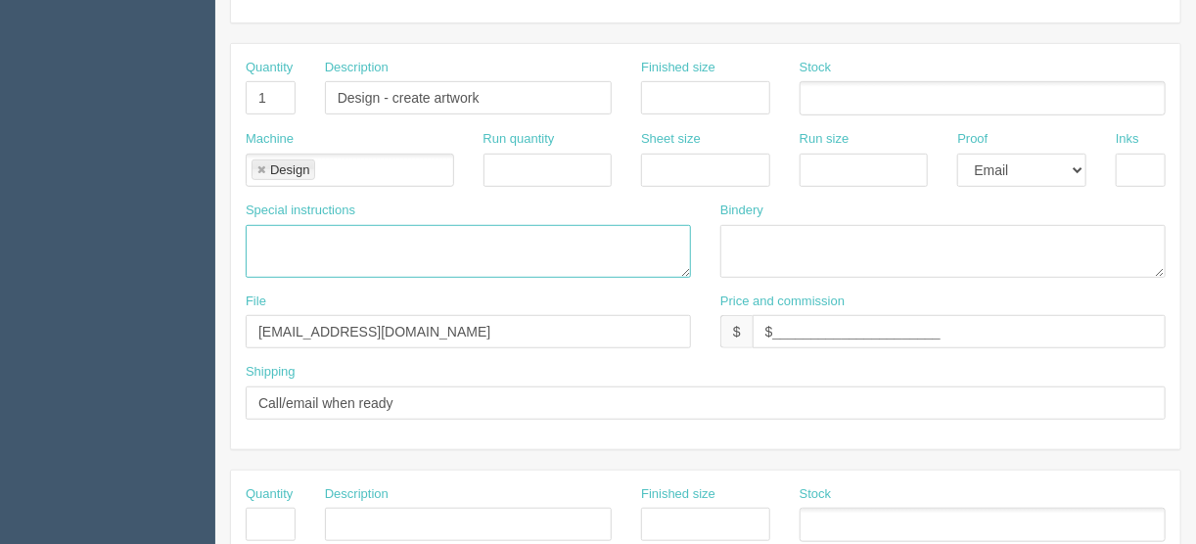
click at [260, 238] on textarea at bounding box center [468, 251] width 445 height 53
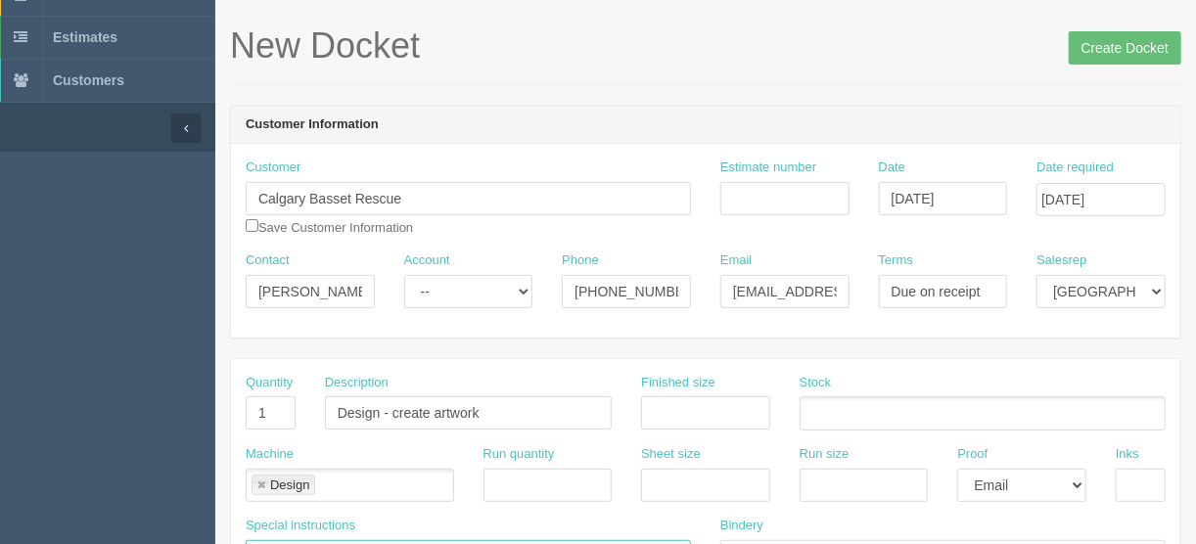
scroll to position [0, 0]
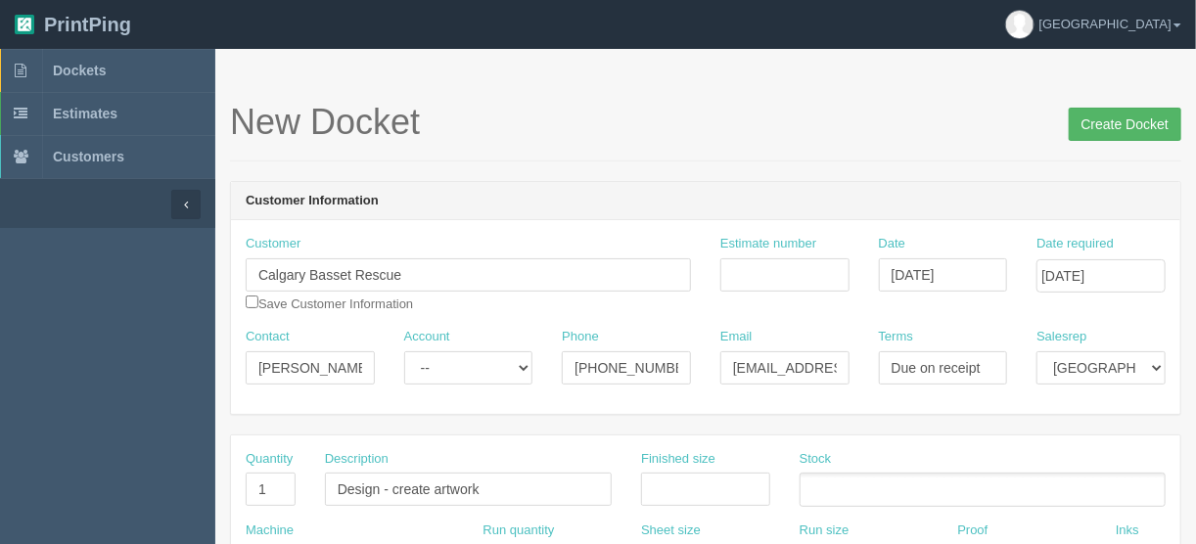
type textarea "See France"
click at [1120, 122] on input "Create Docket" at bounding box center [1124, 124] width 113 height 33
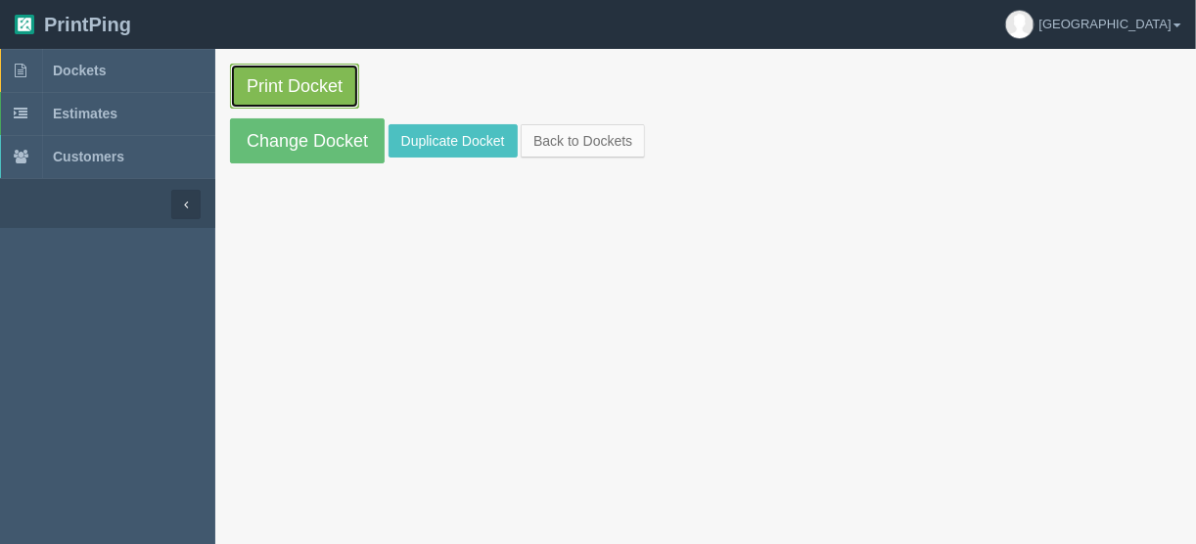
click at [288, 81] on link "Print Docket" at bounding box center [294, 86] width 129 height 45
